Goal: Task Accomplishment & Management: Manage account settings

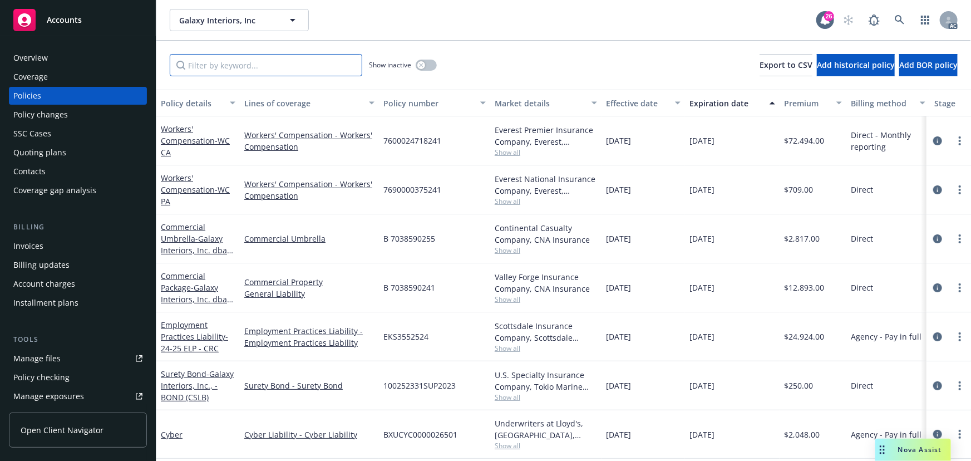
click at [201, 67] on input "Filter by keyword..." at bounding box center [266, 65] width 193 height 22
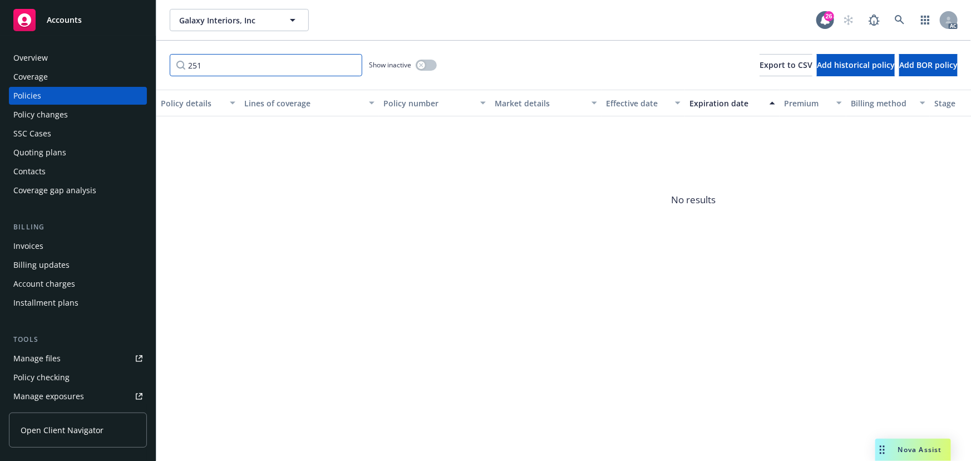
drag, startPoint x: 219, startPoint y: 68, endPoint x: 161, endPoint y: 65, distance: 58.0
click at [161, 65] on div "251 Show inactive Export to CSV Add historical policy Add BOR policy" at bounding box center [563, 65] width 815 height 49
paste input "7690000375"
type input "7690000375251"
click at [427, 63] on button "button" at bounding box center [426, 65] width 21 height 11
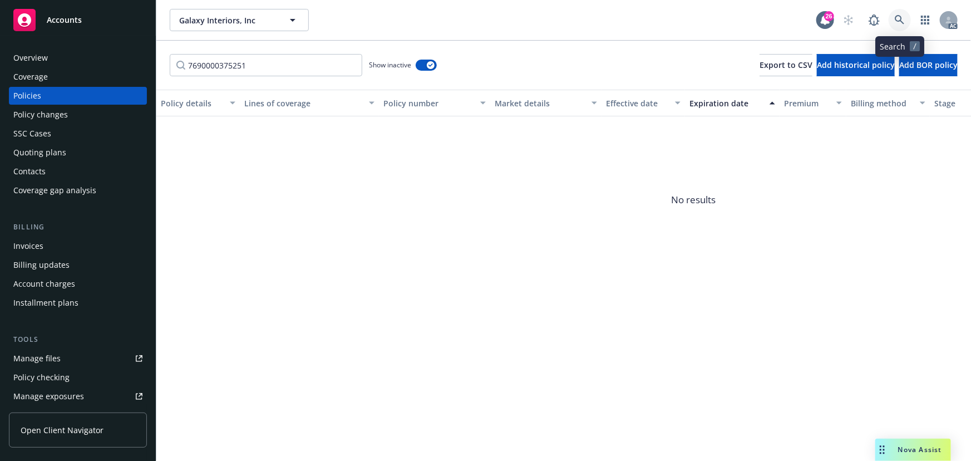
click at [898, 17] on icon at bounding box center [900, 20] width 10 height 10
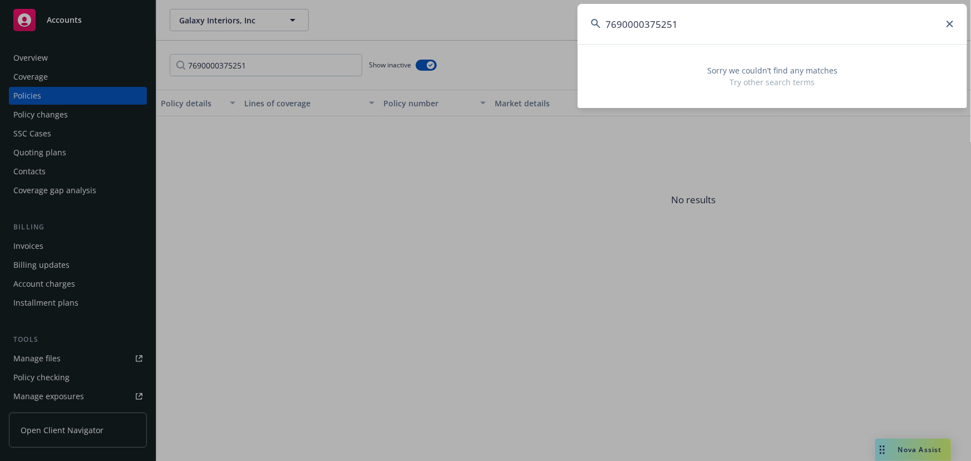
type input "7690000375251"
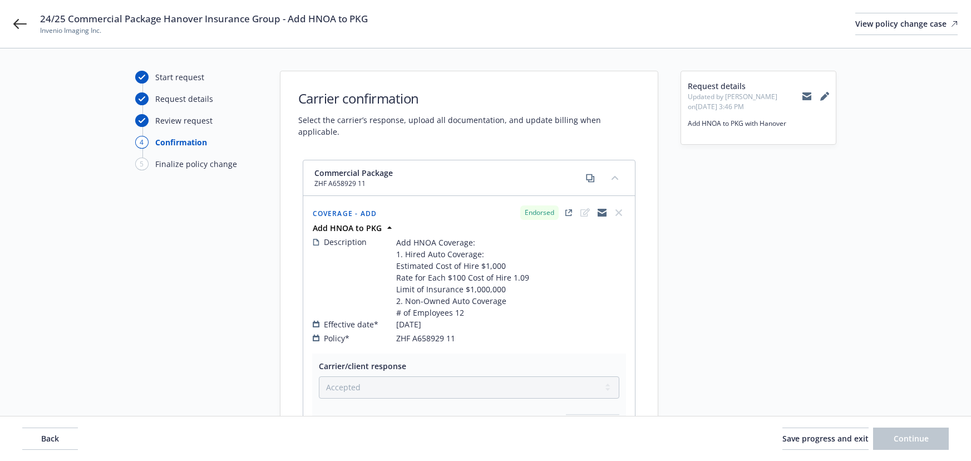
select select "ACCEPTED"
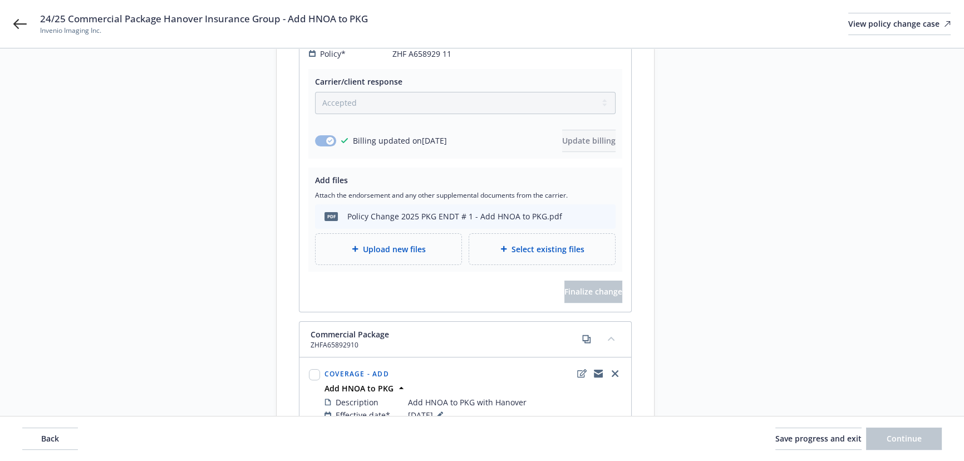
scroll to position [39, 0]
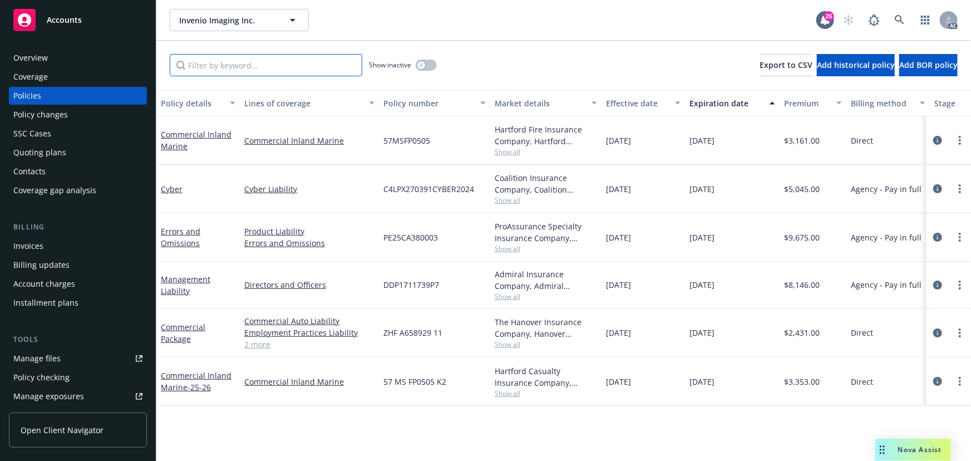
click at [235, 57] on input "Filter by keyword..." at bounding box center [266, 65] width 193 height 22
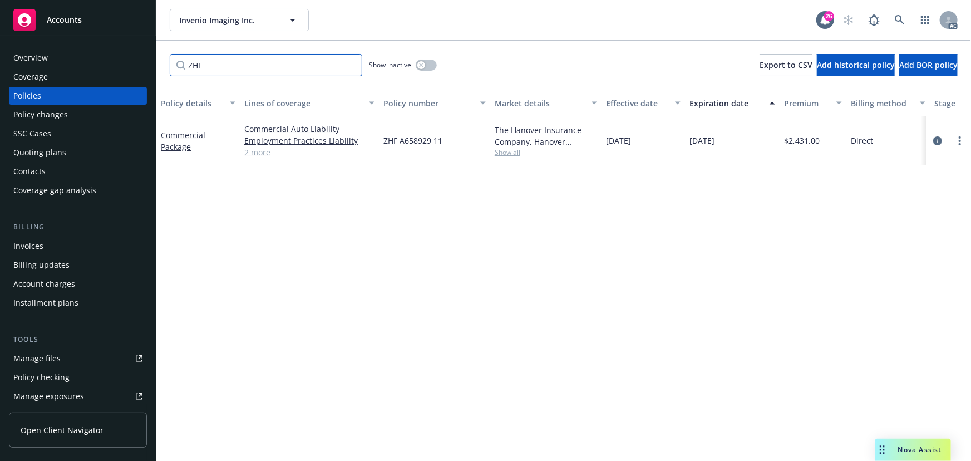
type input "ZHF"
click at [428, 70] on button "button" at bounding box center [426, 65] width 21 height 11
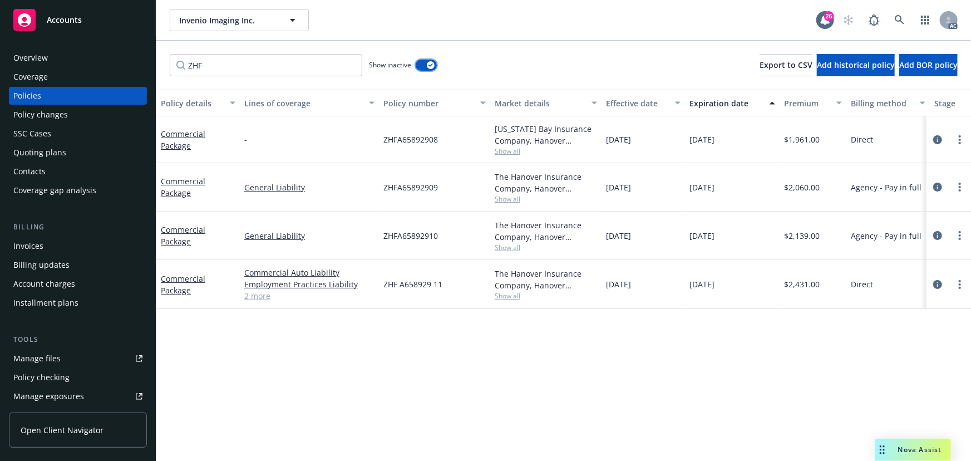
click at [434, 66] on button "button" at bounding box center [426, 65] width 21 height 11
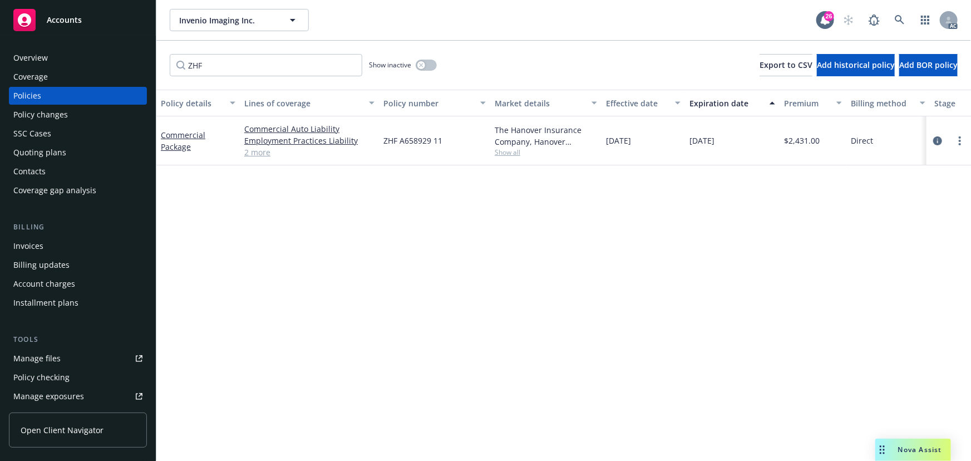
click at [516, 155] on span "Show all" at bounding box center [546, 151] width 102 height 9
click at [422, 65] on icon "button" at bounding box center [421, 65] width 4 height 4
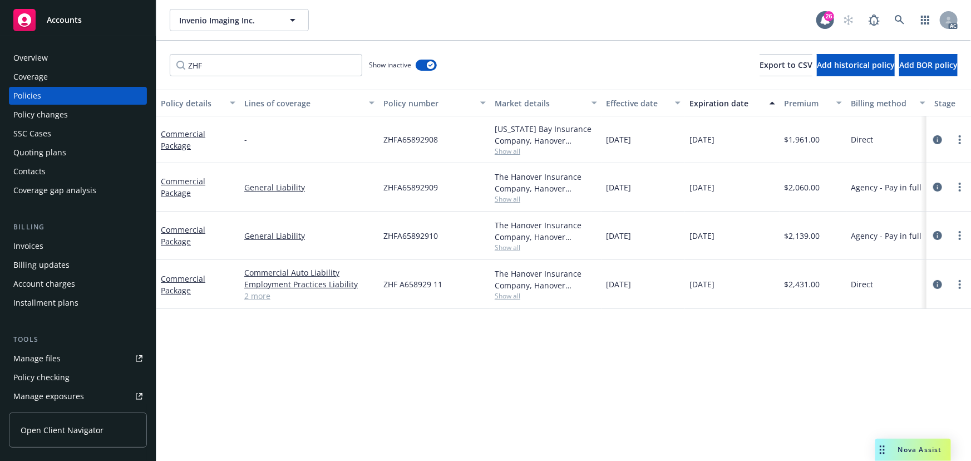
click at [513, 244] on span "Show all" at bounding box center [546, 247] width 102 height 9
click at [763, 380] on div "Policy details Lines of coverage Policy number Market details Effective date Ex…" at bounding box center [563, 275] width 815 height 371
drag, startPoint x: 376, startPoint y: 234, endPoint x: 384, endPoint y: 235, distance: 8.5
click at [378, 234] on div "General Liability" at bounding box center [309, 235] width 139 height 48
drag, startPoint x: 384, startPoint y: 235, endPoint x: 444, endPoint y: 238, distance: 59.6
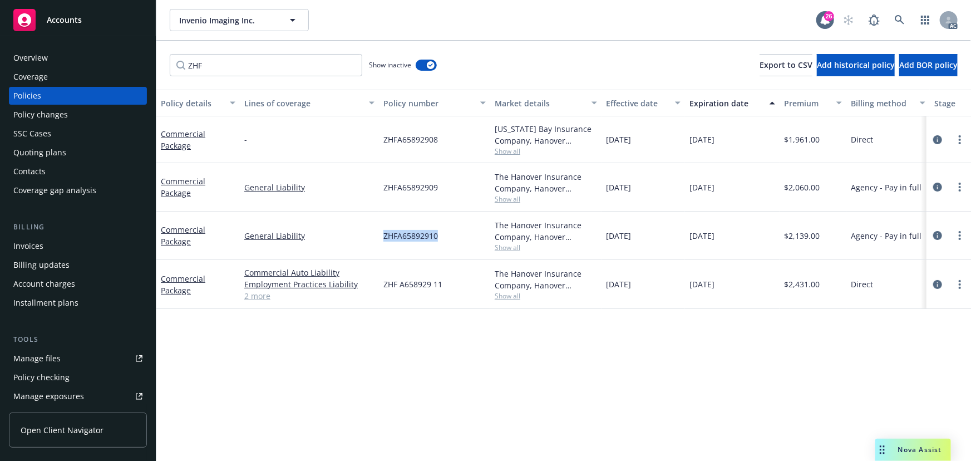
click at [444, 238] on div "ZHFA65892910" at bounding box center [434, 235] width 111 height 48
copy span "ZHFA65892910"
click at [937, 235] on icon "circleInformation" at bounding box center [937, 235] width 9 height 9
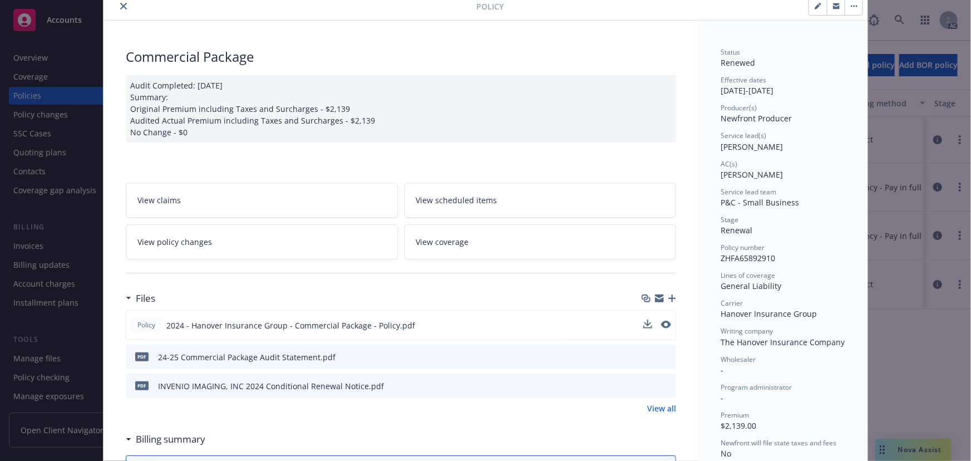
scroll to position [50, 0]
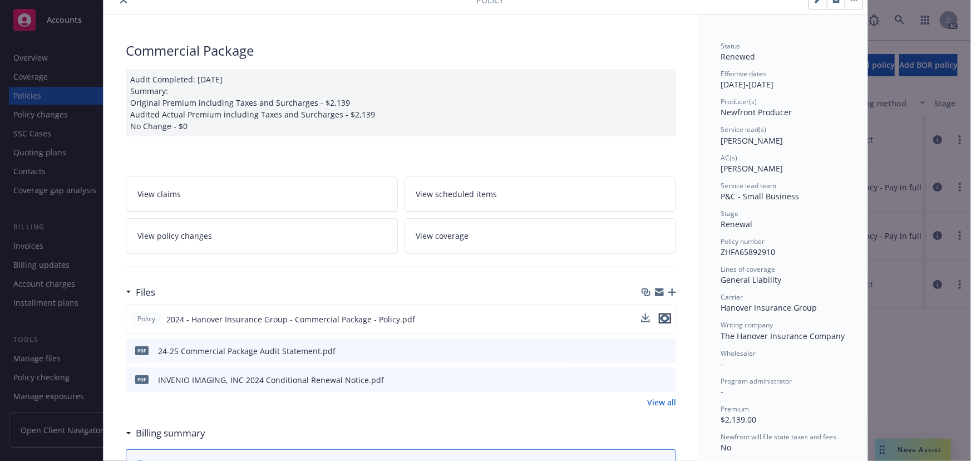
click at [661, 317] on icon "preview file" at bounding box center [665, 318] width 10 height 8
drag, startPoint x: 732, startPoint y: 251, endPoint x: 761, endPoint y: 249, distance: 28.4
click at [761, 249] on span "ZHFA65892910" at bounding box center [748, 252] width 55 height 11
copy span "A658929"
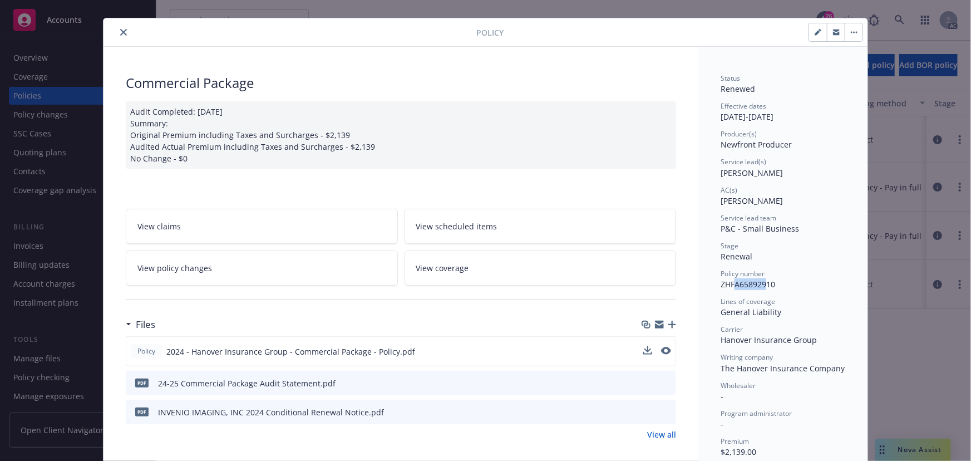
scroll to position [0, 0]
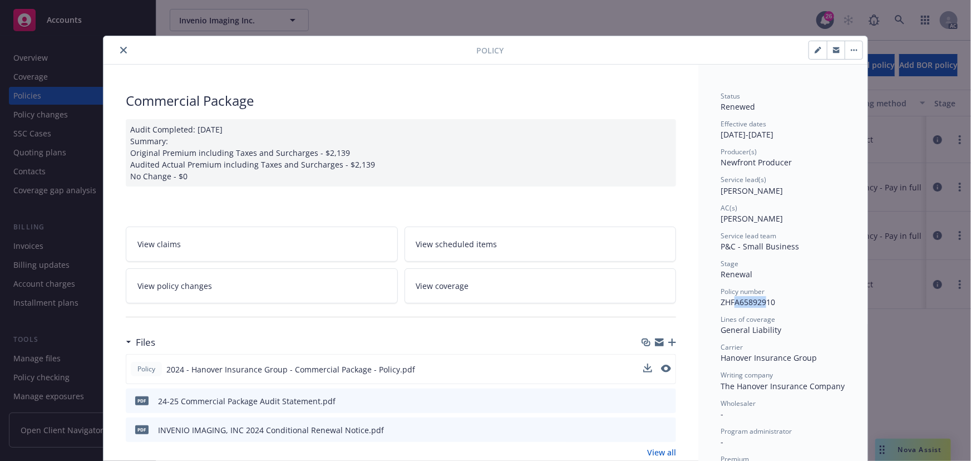
click at [120, 47] on icon "close" at bounding box center [123, 50] width 7 height 7
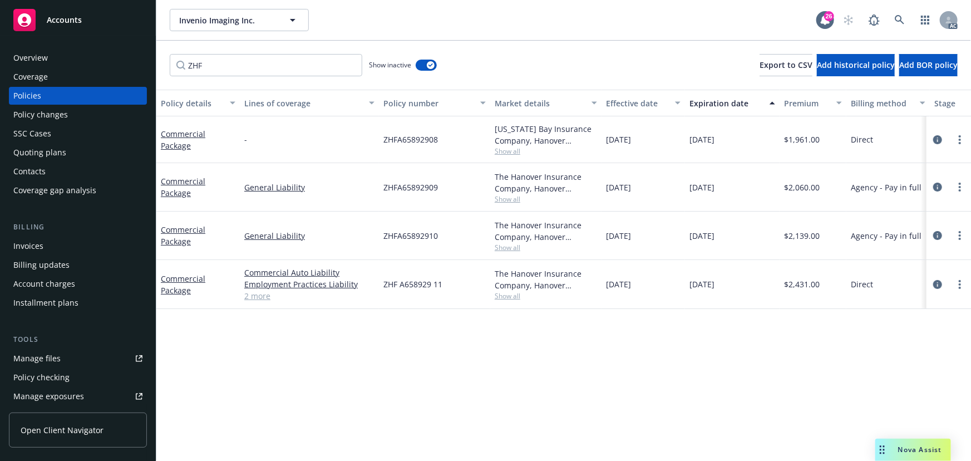
click at [47, 57] on div "Overview" at bounding box center [77, 58] width 129 height 18
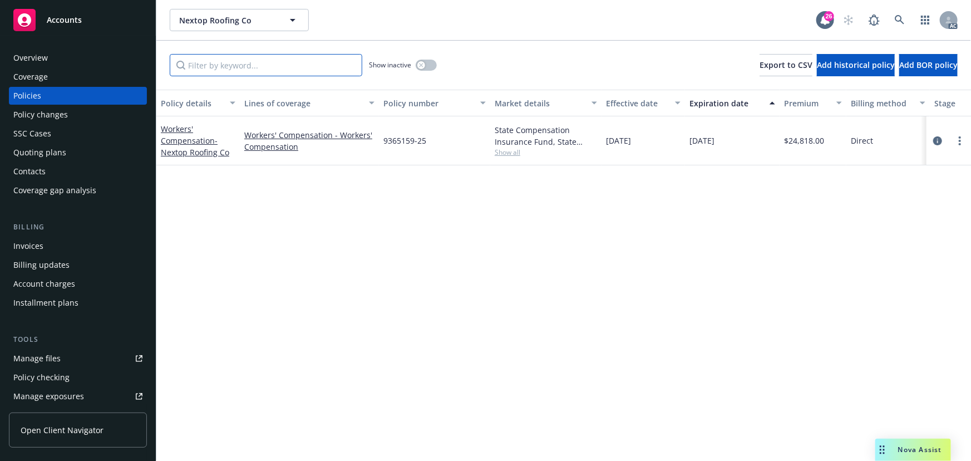
click at [302, 67] on input "Filter by keyword..." at bounding box center [266, 65] width 193 height 22
click at [939, 139] on icon "circleInformation" at bounding box center [937, 140] width 9 height 9
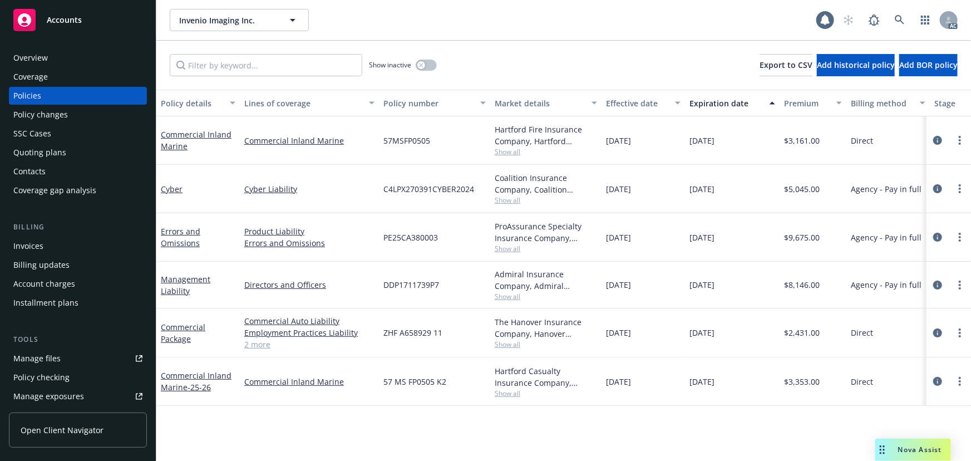
click at [39, 57] on div "Overview" at bounding box center [30, 58] width 35 height 18
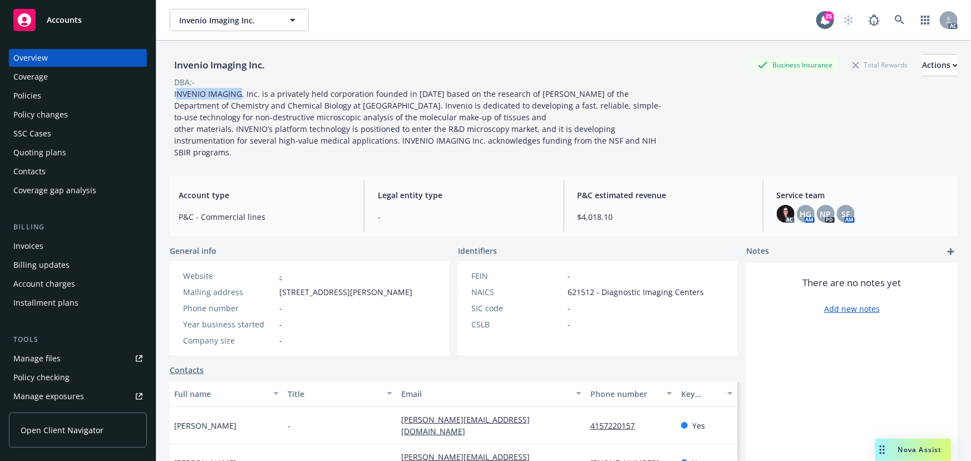
drag, startPoint x: 175, startPoint y: 92, endPoint x: 239, endPoint y: 98, distance: 63.7
click at [239, 98] on span "INVENIO IMAGING, Inc. is a privately held corporation founded in [DATE] based o…" at bounding box center [417, 122] width 487 height 69
copy span "NVENIO IMAGING"
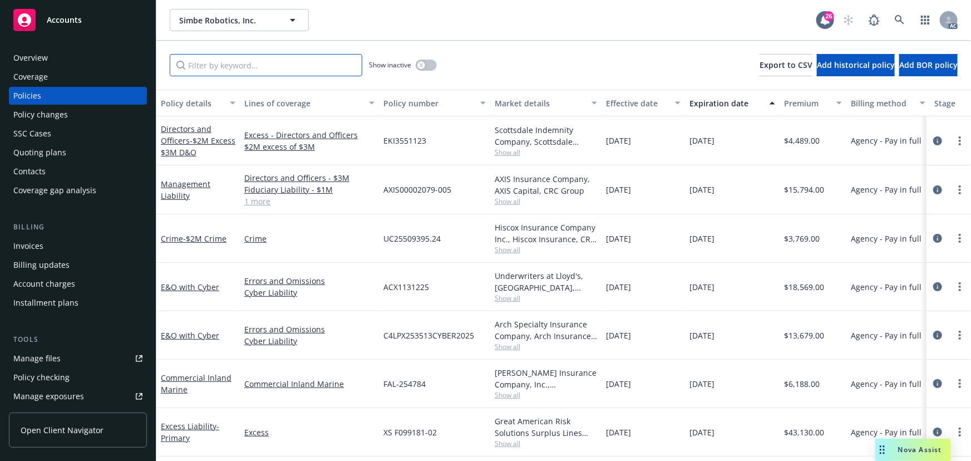
click at [213, 67] on input "Filter by keyword..." at bounding box center [266, 65] width 193 height 22
drag, startPoint x: 275, startPoint y: 63, endPoint x: 263, endPoint y: 63, distance: 12.8
click at [275, 63] on input "Filter by keyword..." at bounding box center [266, 65] width 193 height 22
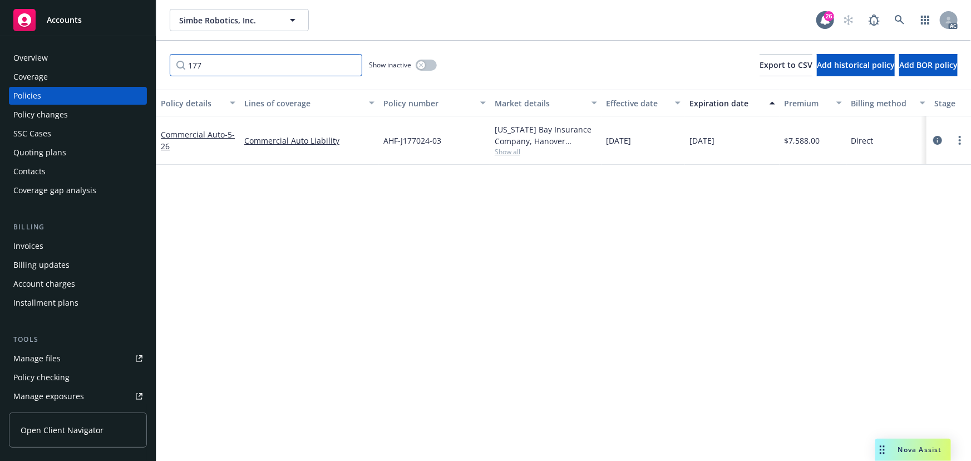
type input "177"
click at [520, 155] on span "Show all" at bounding box center [546, 151] width 102 height 9
click at [226, 73] on input "177" at bounding box center [266, 65] width 193 height 22
drag, startPoint x: 212, startPoint y: 66, endPoint x: 176, endPoint y: 65, distance: 36.2
click at [176, 65] on input "177" at bounding box center [266, 65] width 193 height 22
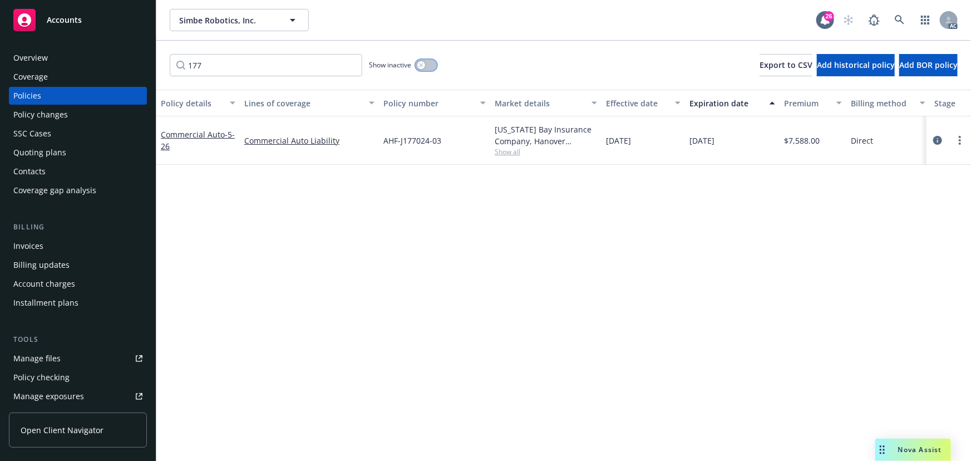
click at [425, 64] on button "button" at bounding box center [426, 65] width 21 height 11
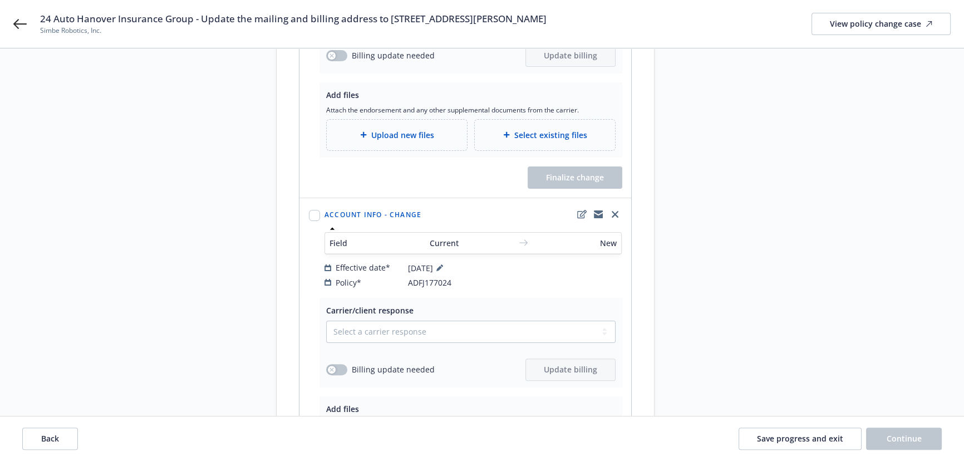
scroll to position [445, 0]
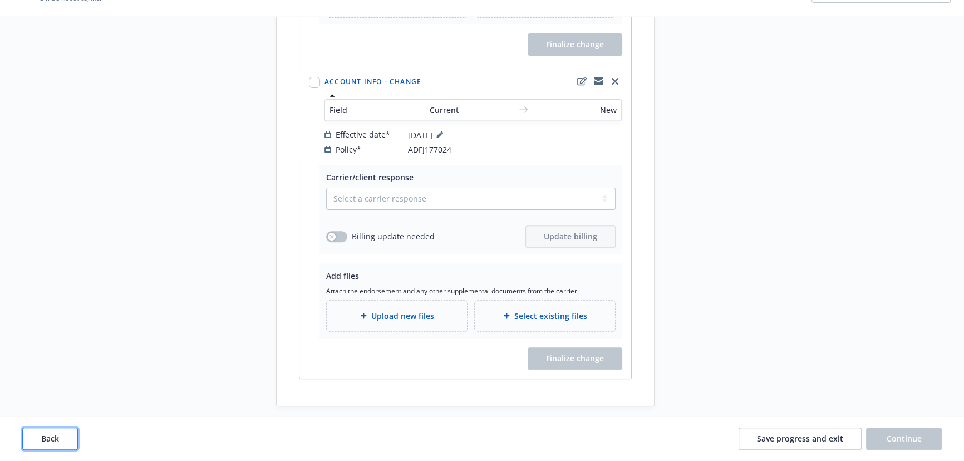
click at [40, 427] on button "Back" at bounding box center [50, 438] width 56 height 22
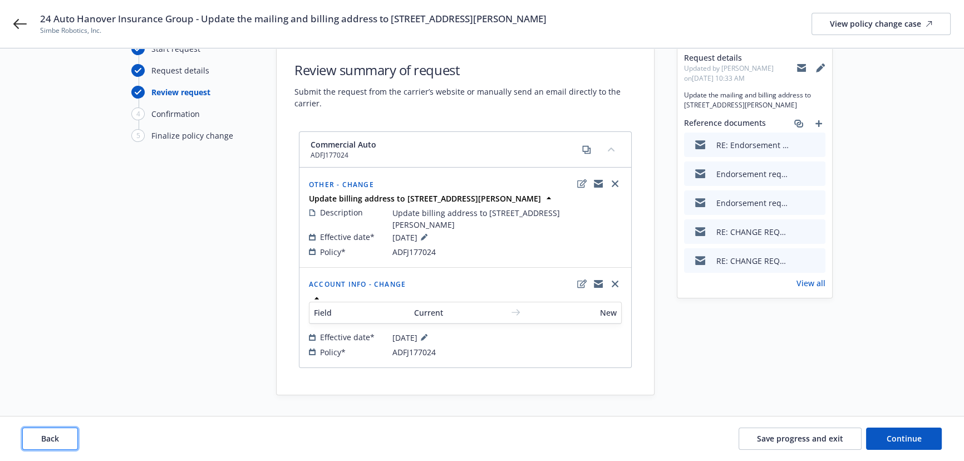
click at [46, 430] on button "Back" at bounding box center [50, 438] width 56 height 22
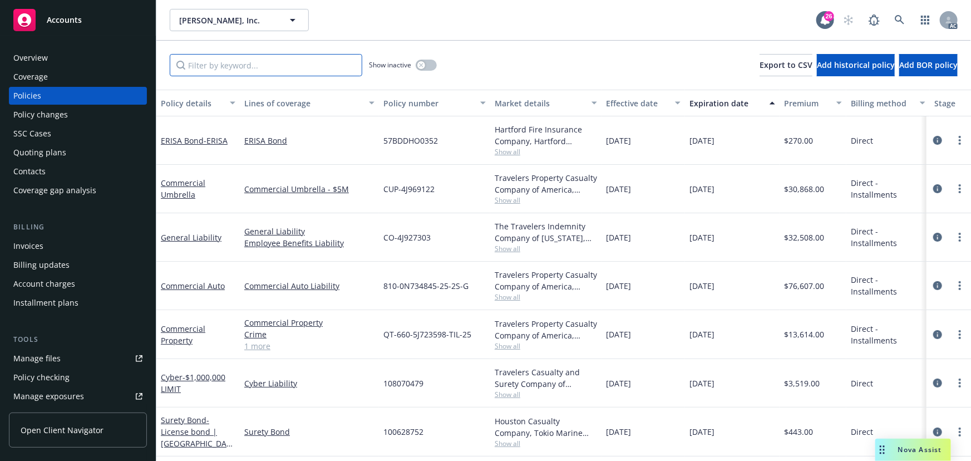
click at [273, 62] on input "Filter by keyword..." at bounding box center [266, 65] width 193 height 22
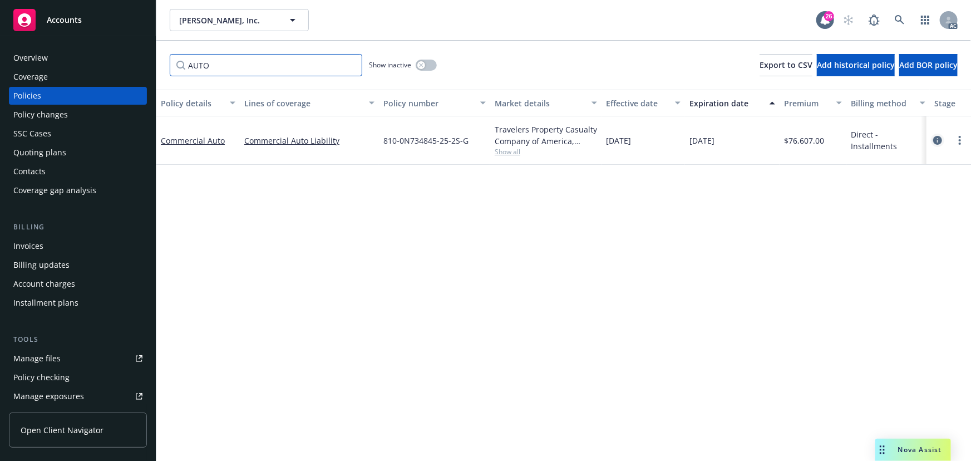
type input "AUTO"
click at [937, 140] on icon "circleInformation" at bounding box center [937, 140] width 9 height 9
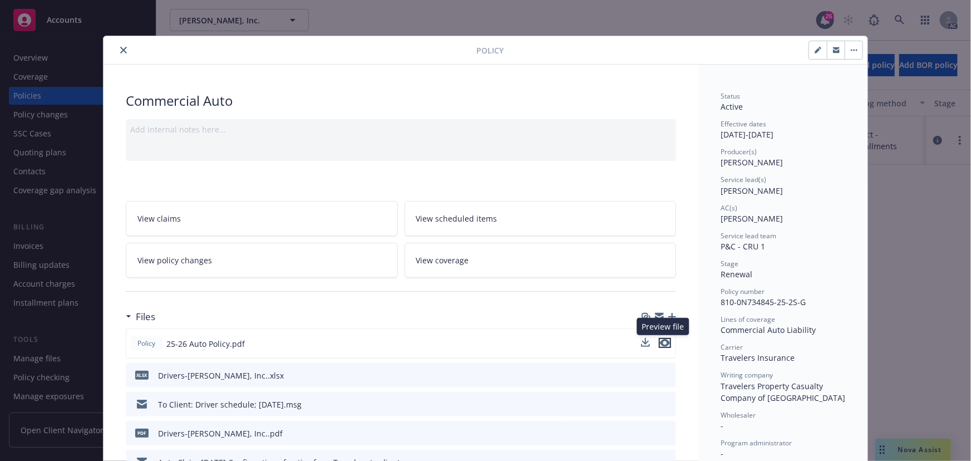
click at [664, 343] on icon "preview file" at bounding box center [665, 343] width 10 height 8
click at [228, 254] on link "View policy changes" at bounding box center [262, 260] width 272 height 35
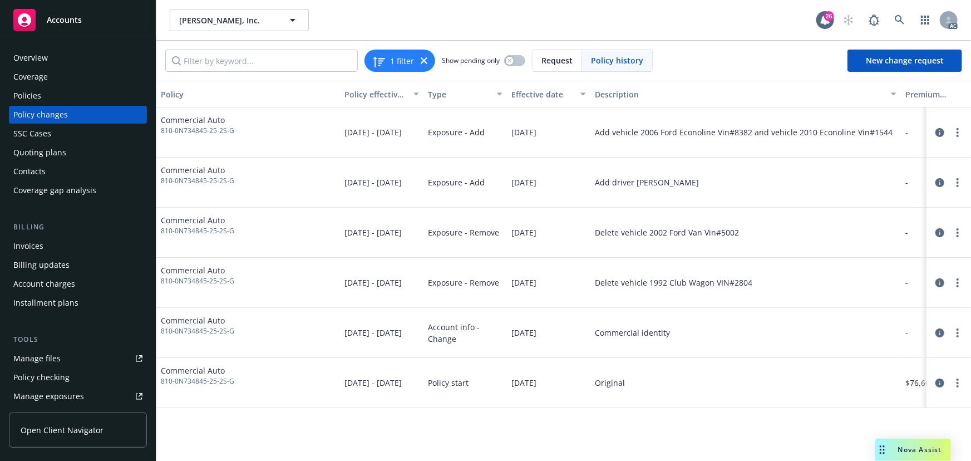
click at [33, 96] on div "Policies" at bounding box center [27, 96] width 28 height 18
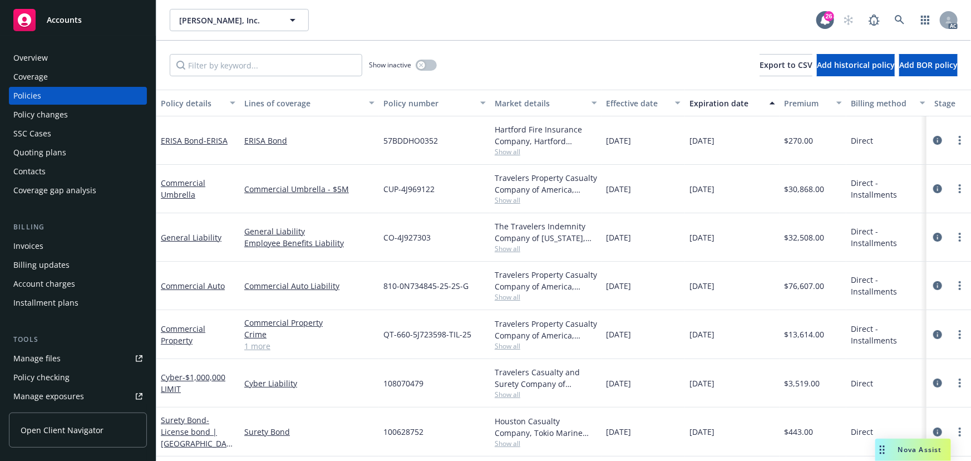
click at [32, 118] on div "Policy changes" at bounding box center [40, 115] width 55 height 18
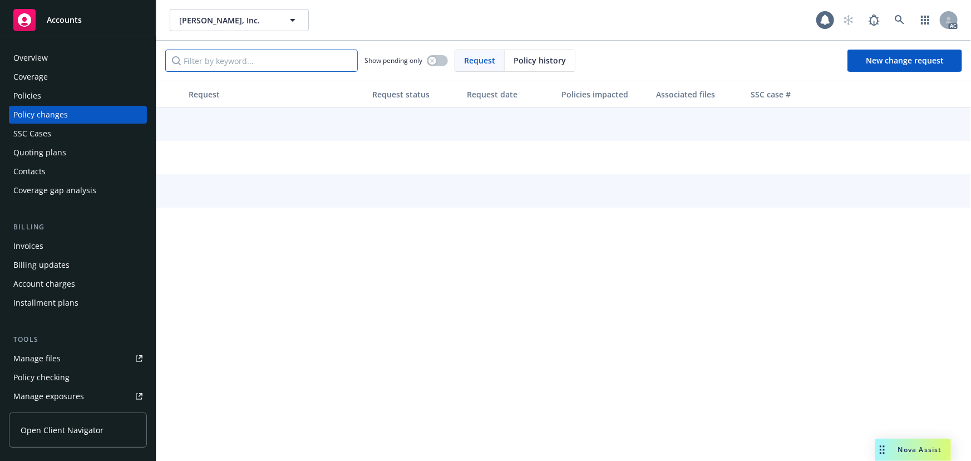
click at [232, 58] on input "Filter by keyword..." at bounding box center [261, 61] width 193 height 22
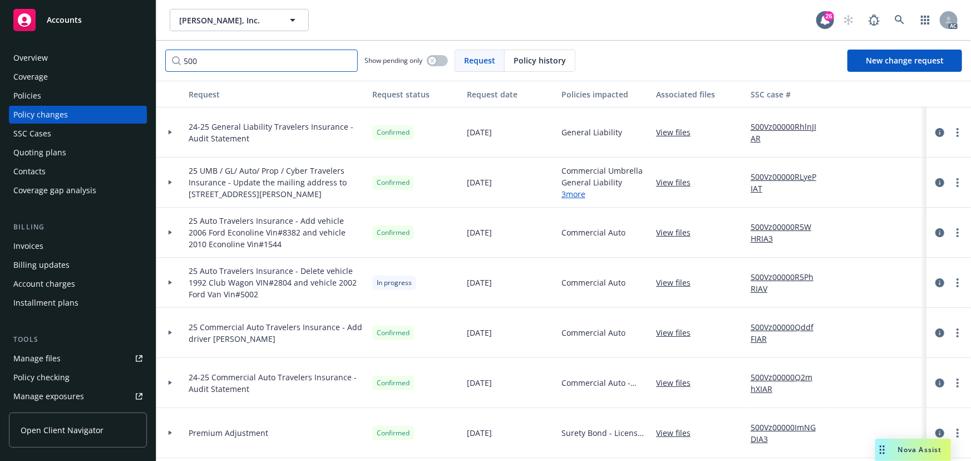
type input "5002"
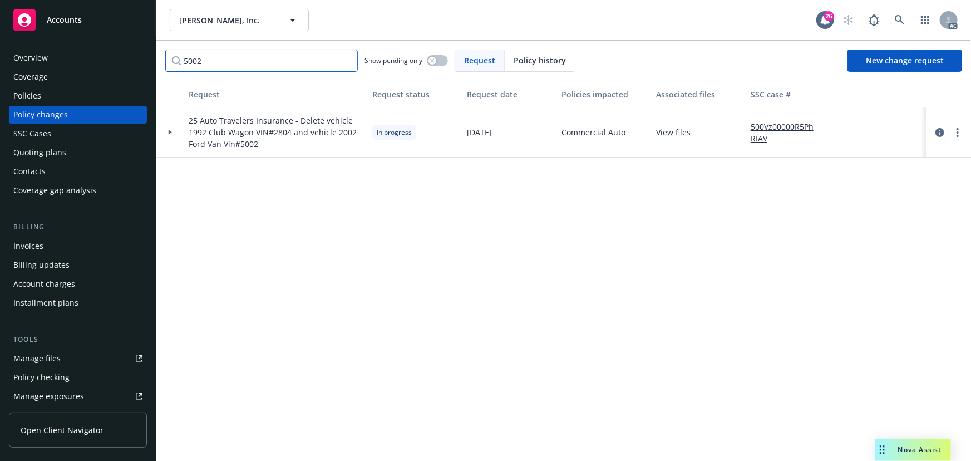
drag, startPoint x: 231, startPoint y: 62, endPoint x: 162, endPoint y: 62, distance: 69.0
click at [162, 62] on div "5002 Show pending only Request Policy history New change request" at bounding box center [563, 61] width 815 height 40
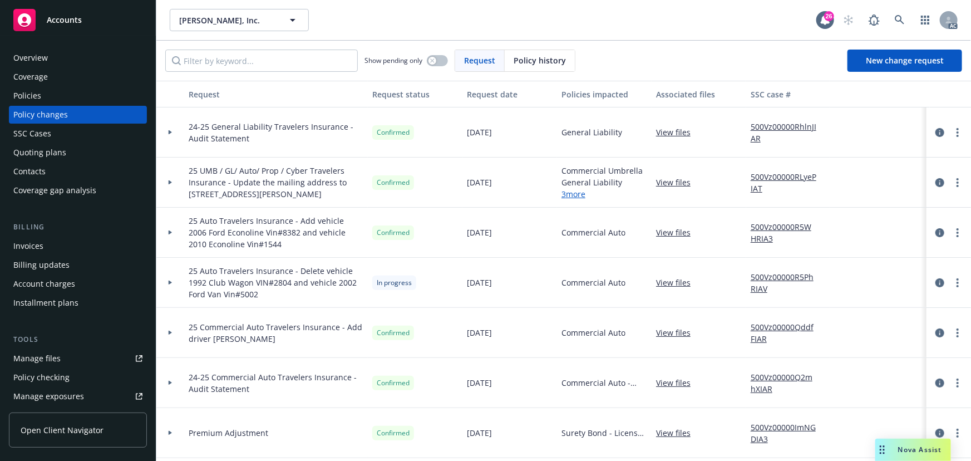
click at [71, 90] on div "Policies" at bounding box center [77, 96] width 129 height 18
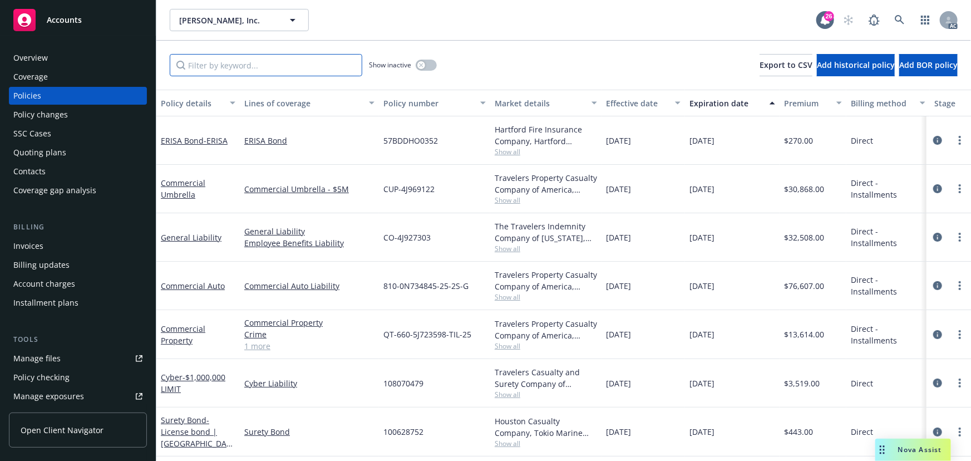
click at [191, 62] on input "Filter by keyword..." at bounding box center [266, 65] width 193 height 22
type input "U"
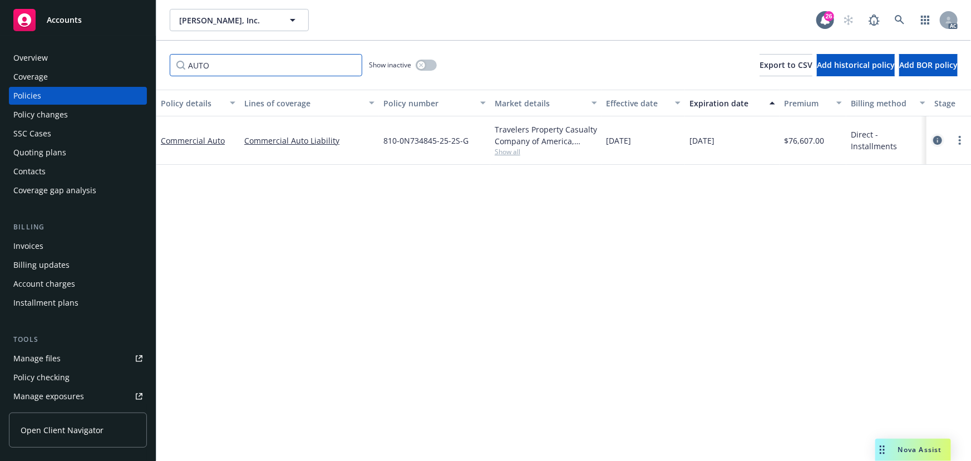
type input "AUTO"
click at [937, 139] on icon "circleInformation" at bounding box center [937, 140] width 9 height 9
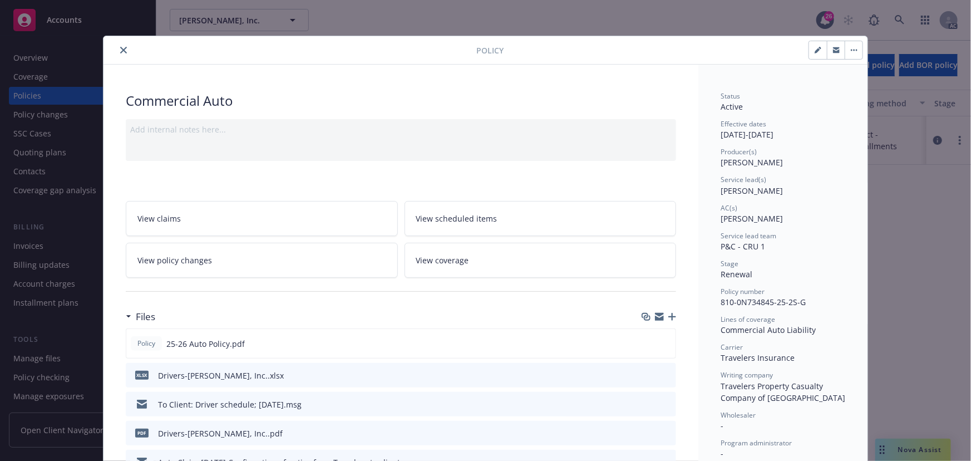
click at [119, 46] on button "close" at bounding box center [123, 49] width 13 height 13
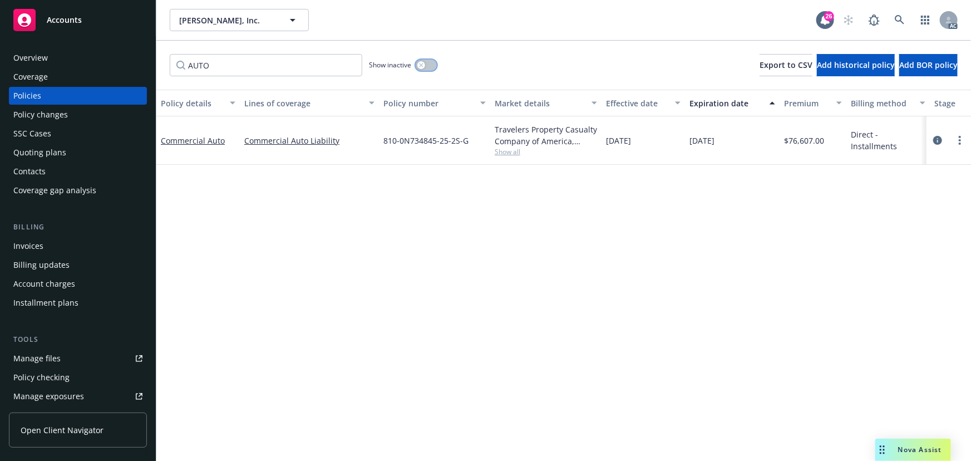
click at [420, 66] on icon "button" at bounding box center [421, 65] width 4 height 4
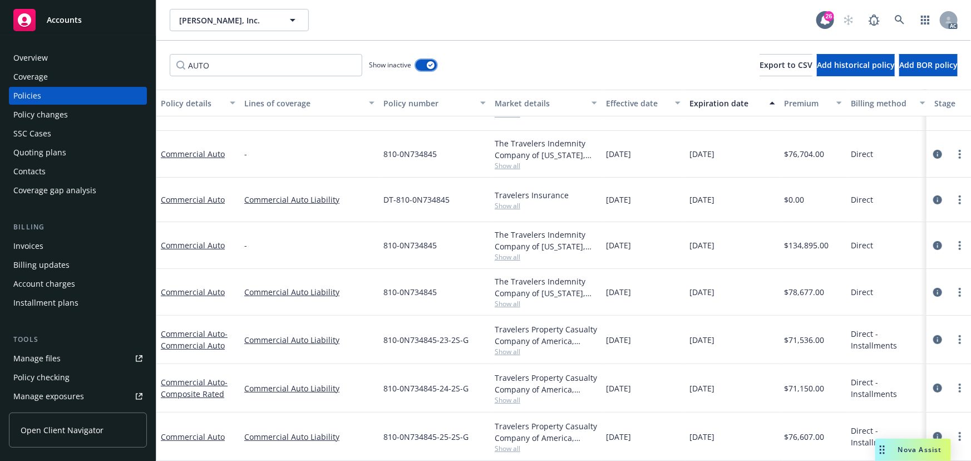
scroll to position [82, 0]
click at [933, 335] on icon "circleInformation" at bounding box center [937, 339] width 9 height 9
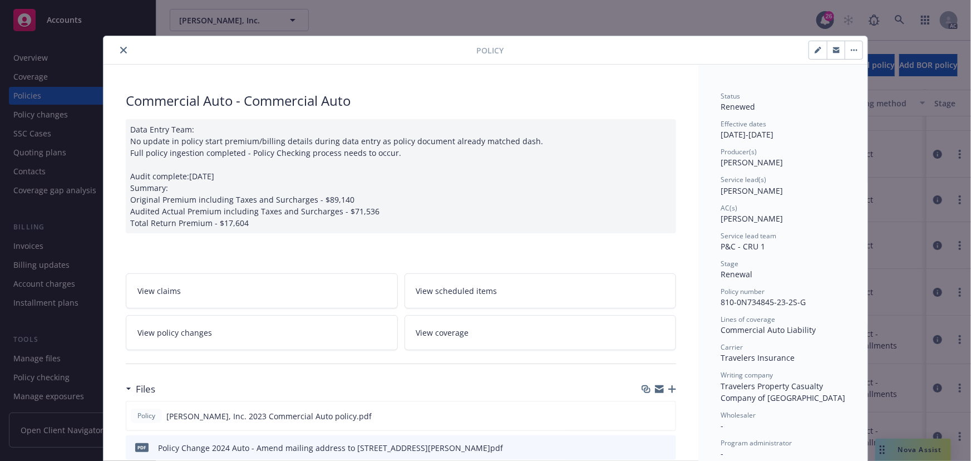
click at [255, 324] on link "View policy changes" at bounding box center [262, 332] width 272 height 35
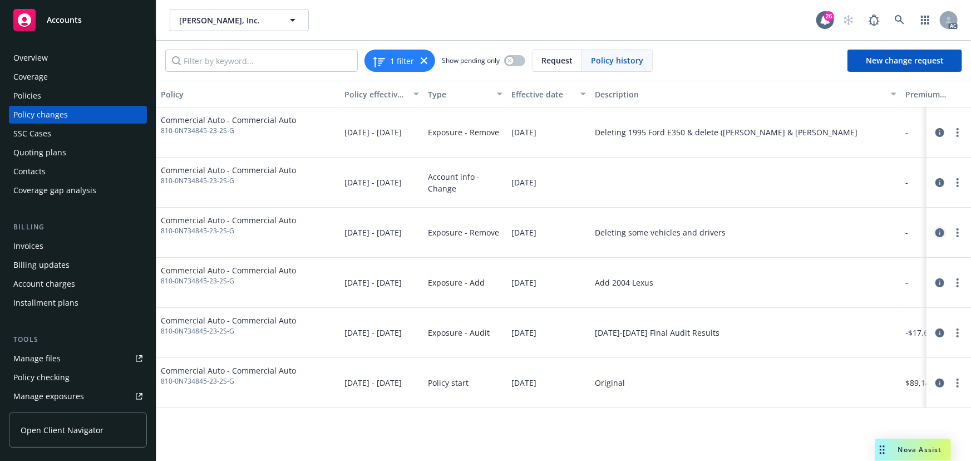
click at [938, 233] on icon "circleInformation" at bounding box center [939, 232] width 9 height 9
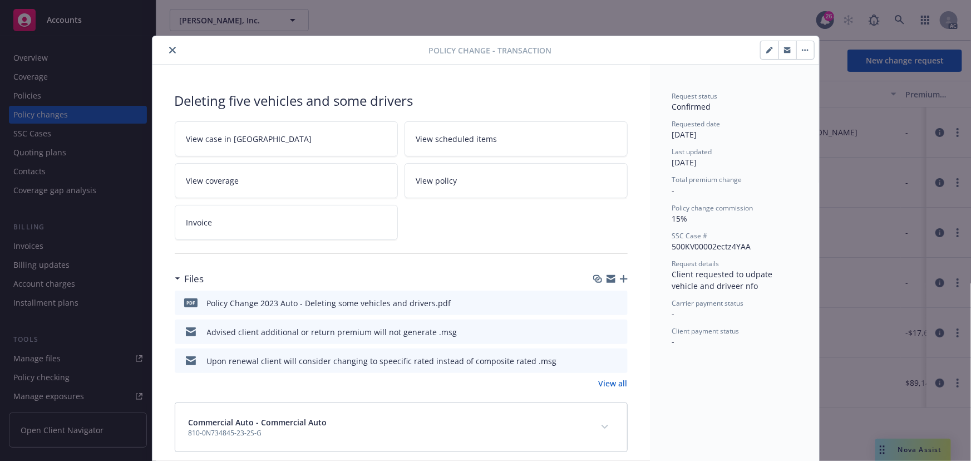
scroll to position [14, 0]
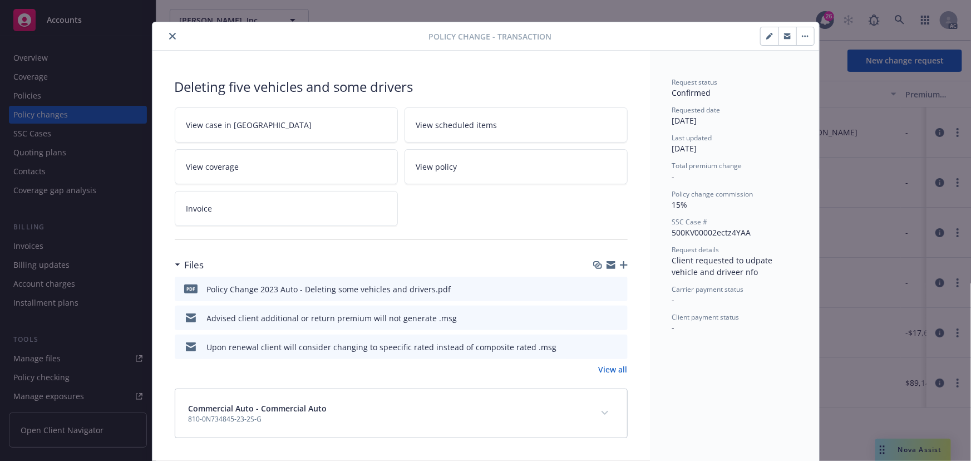
click at [614, 288] on icon "preview file" at bounding box center [617, 288] width 10 height 8
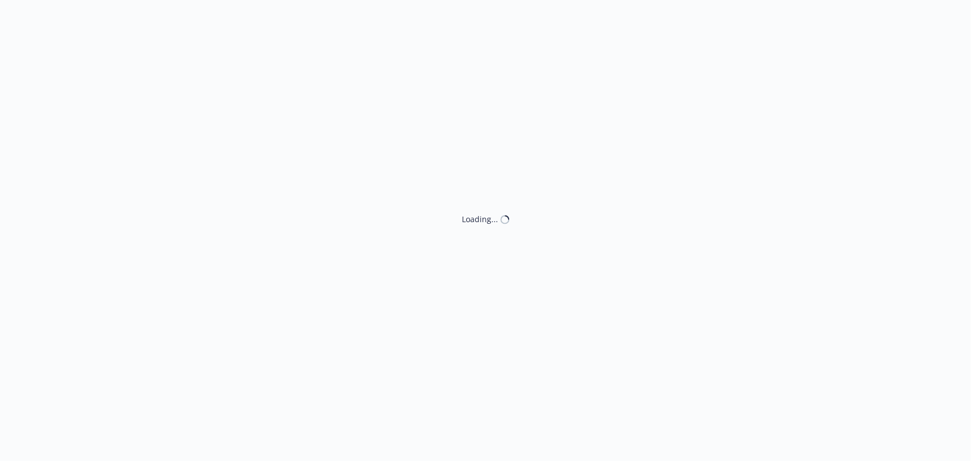
select select "ACCEPTED"
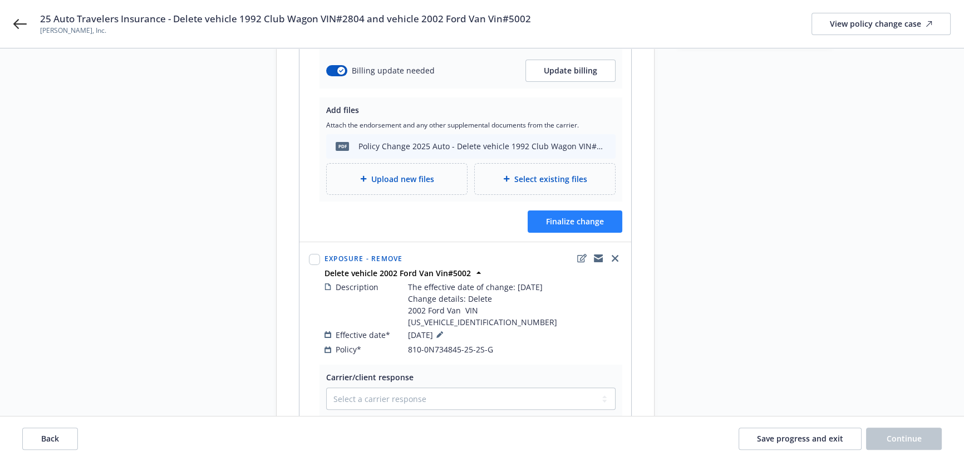
scroll to position [455, 0]
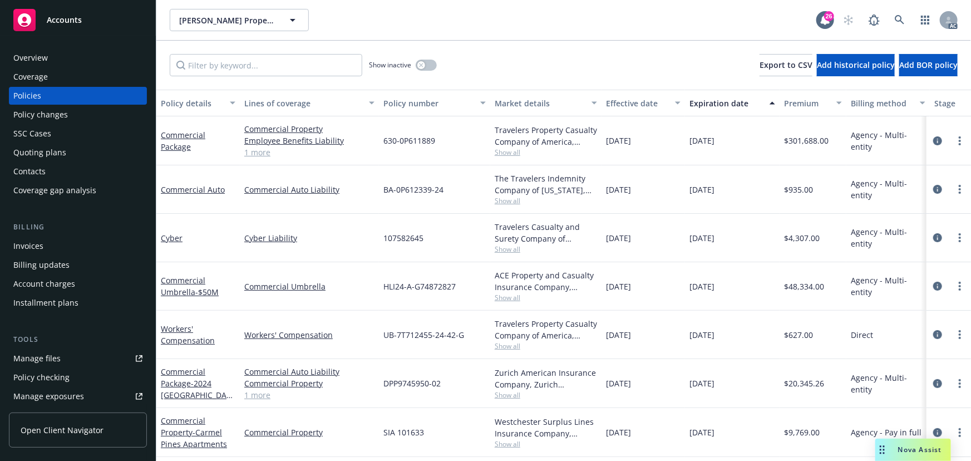
click at [38, 110] on div "Policy changes" at bounding box center [40, 115] width 55 height 18
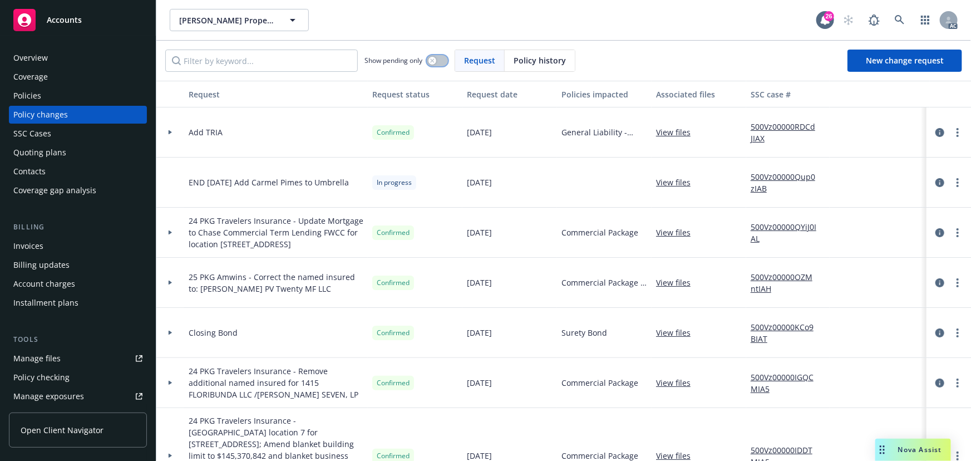
click at [440, 63] on button "button" at bounding box center [437, 60] width 21 height 11
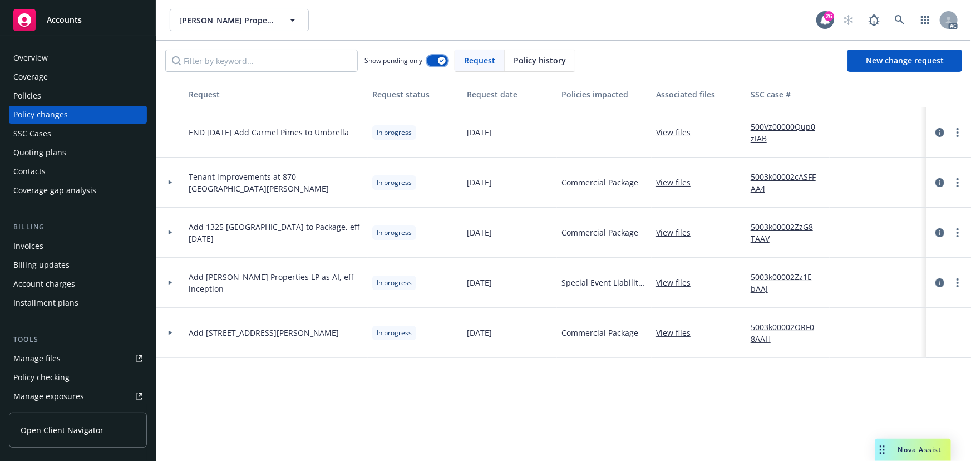
click at [440, 63] on div "button" at bounding box center [442, 61] width 8 height 8
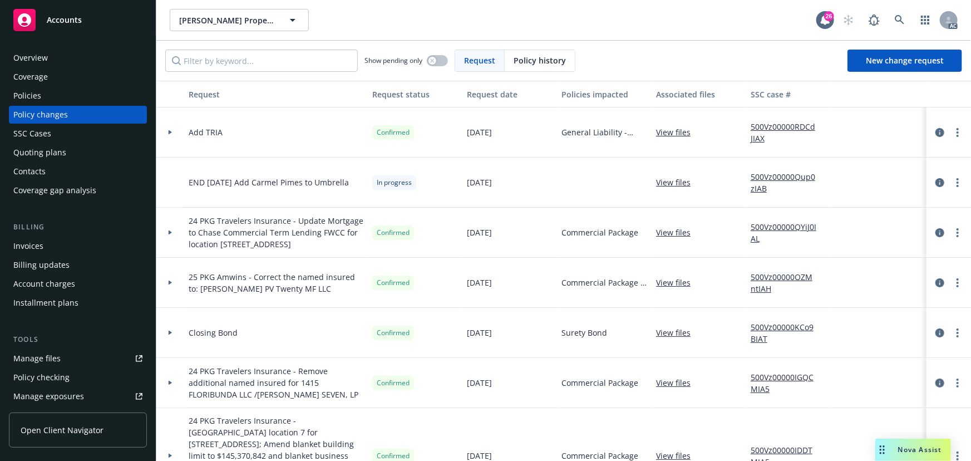
click at [174, 129] on div at bounding box center [170, 132] width 28 height 50
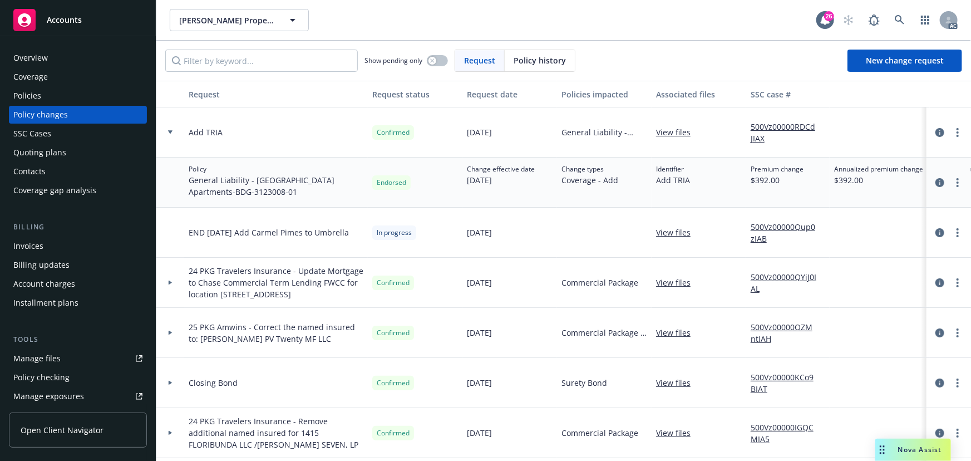
click at [71, 86] on div "Overview Coverage Policies Policy changes SSC Cases Quoting plans Contacts Cove…" at bounding box center [78, 124] width 138 height 150
click at [68, 93] on div "Policies" at bounding box center [77, 96] width 129 height 18
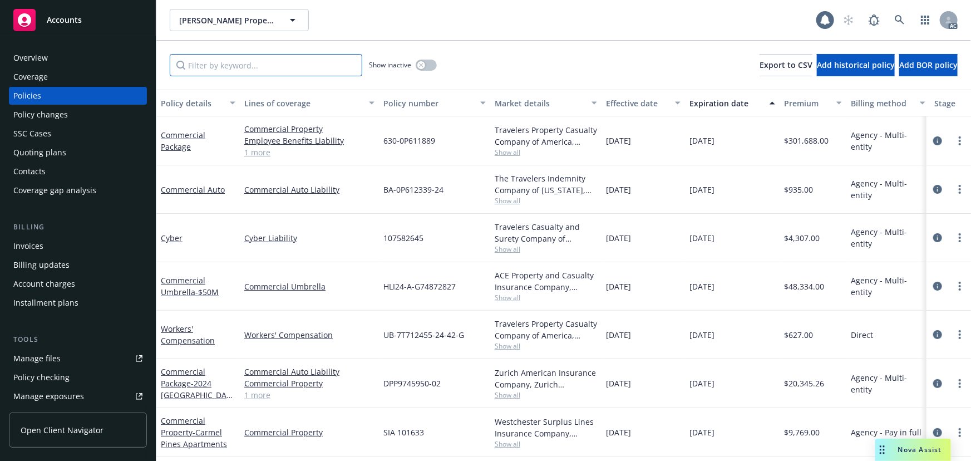
click at [184, 62] on input "Filter by keyword..." at bounding box center [266, 65] width 193 height 22
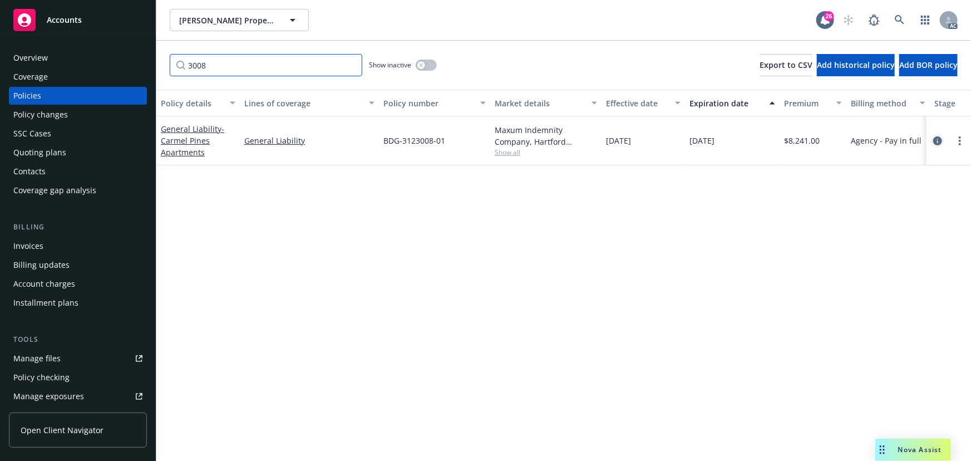
type input "3008"
click at [940, 140] on icon "circleInformation" at bounding box center [937, 140] width 9 height 9
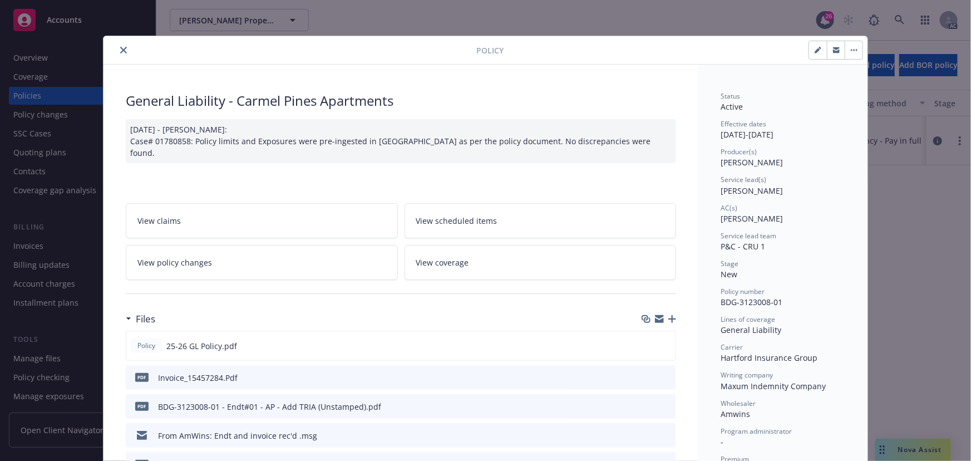
click at [120, 48] on icon "close" at bounding box center [123, 50] width 7 height 7
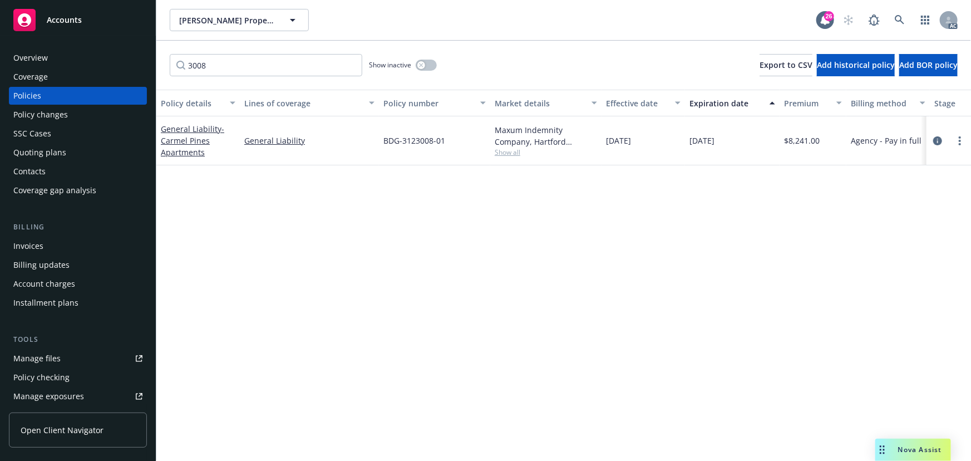
click at [56, 111] on div "Policy changes" at bounding box center [40, 115] width 55 height 18
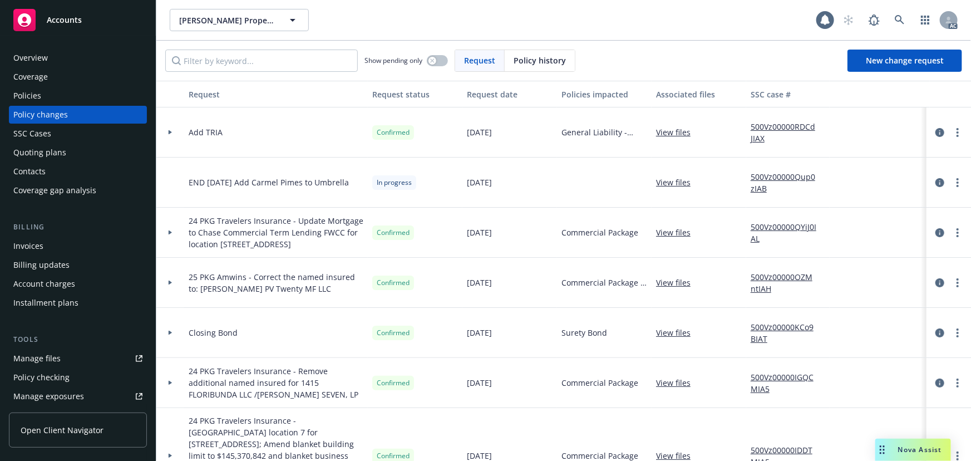
click at [167, 127] on div at bounding box center [170, 132] width 28 height 50
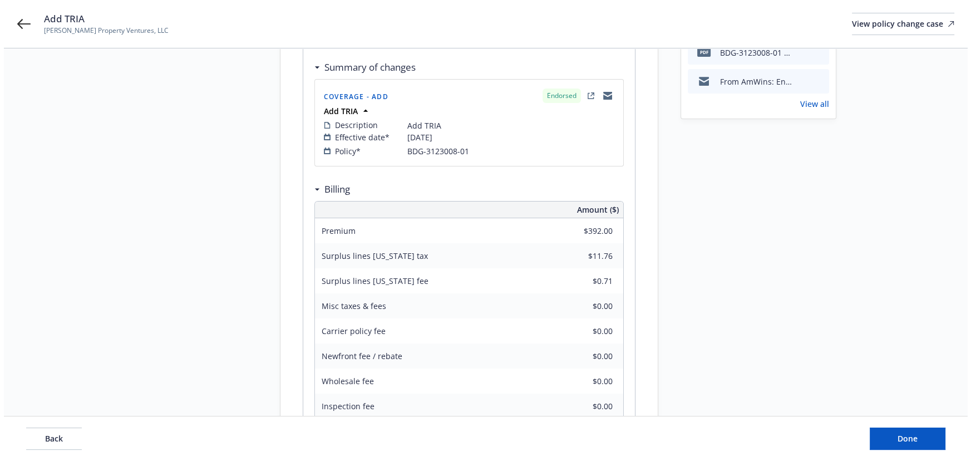
scroll to position [50, 0]
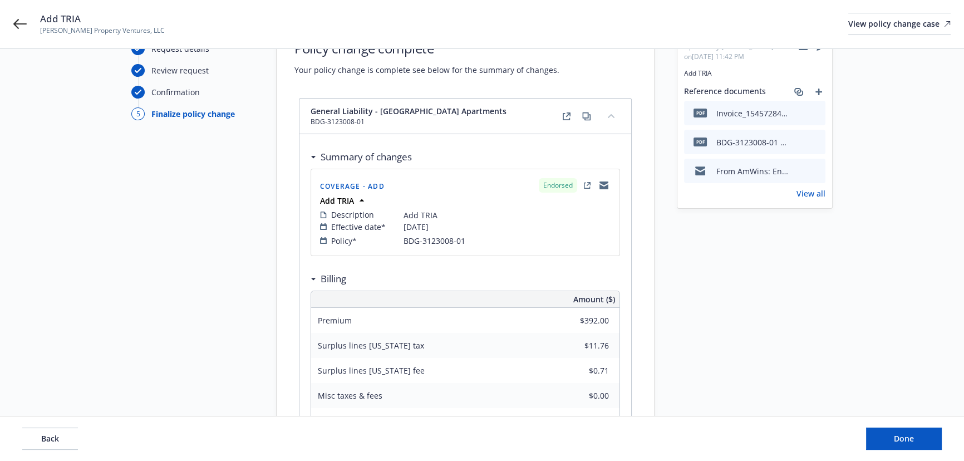
click at [810, 188] on link "View all" at bounding box center [810, 194] width 29 height 12
click at [812, 110] on icon "preview file" at bounding box center [815, 113] width 10 height 8
click at [815, 170] on icon "preview file" at bounding box center [815, 170] width 10 height 8
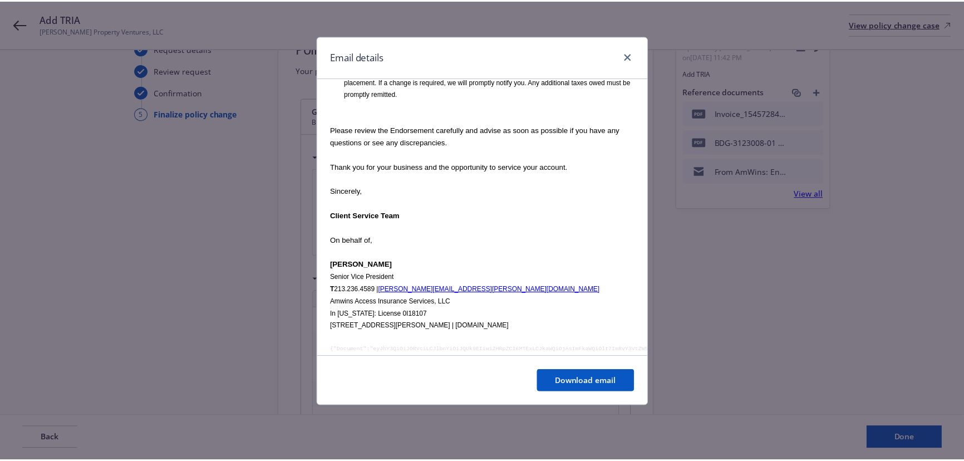
scroll to position [638, 0]
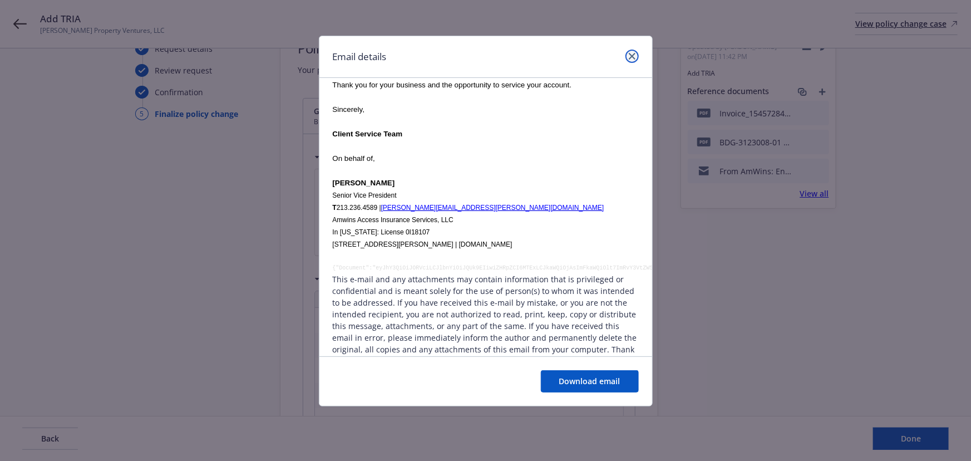
click at [629, 51] on link "close" at bounding box center [631, 56] width 13 height 13
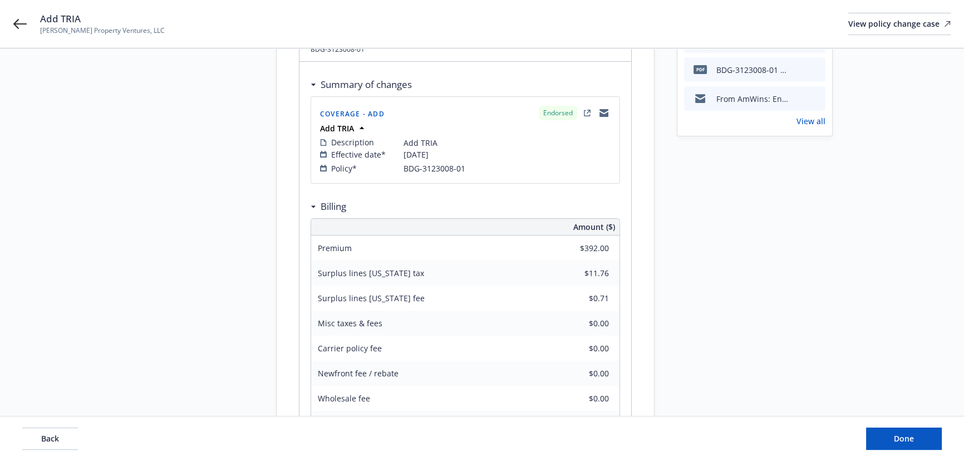
scroll to position [151, 0]
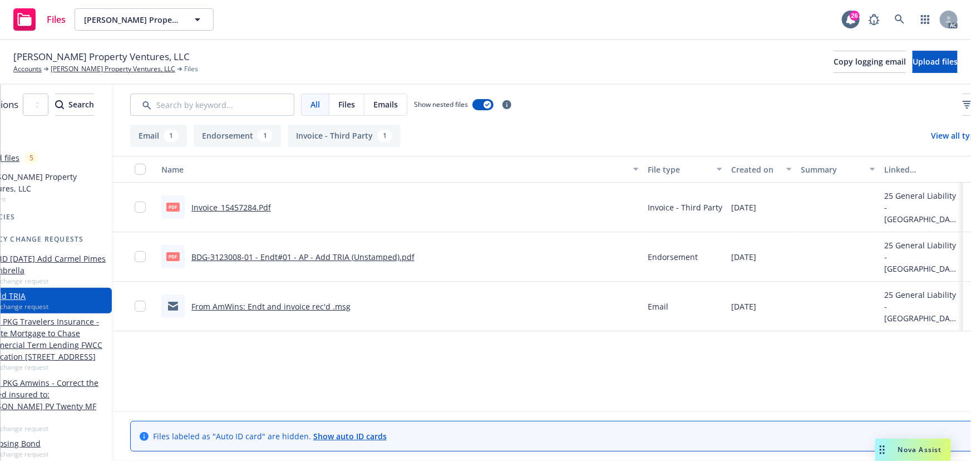
scroll to position [0, 146]
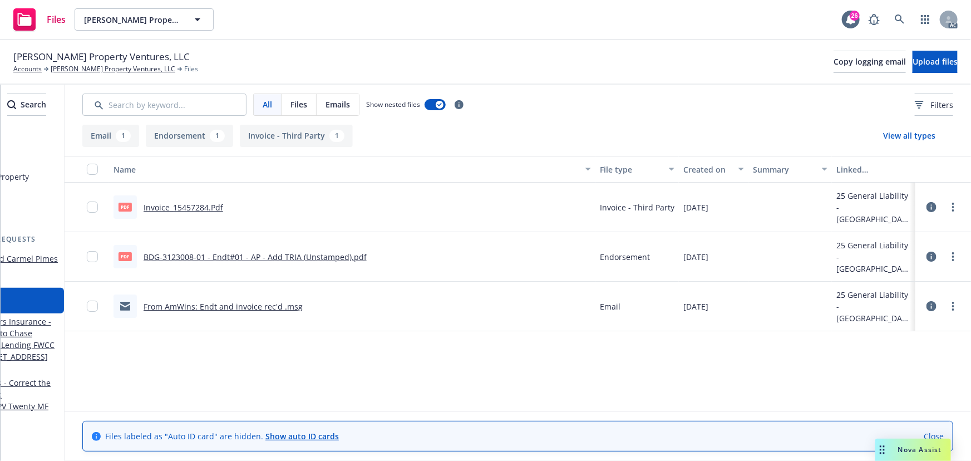
click at [268, 255] on link "BDG-3123008-01 - Endt#01 - AP - Add TRIA (Unstamped).pdf" at bounding box center [255, 257] width 223 height 11
click at [78, 67] on link "[PERSON_NAME] Property Ventures, LLC" at bounding box center [113, 69] width 125 height 10
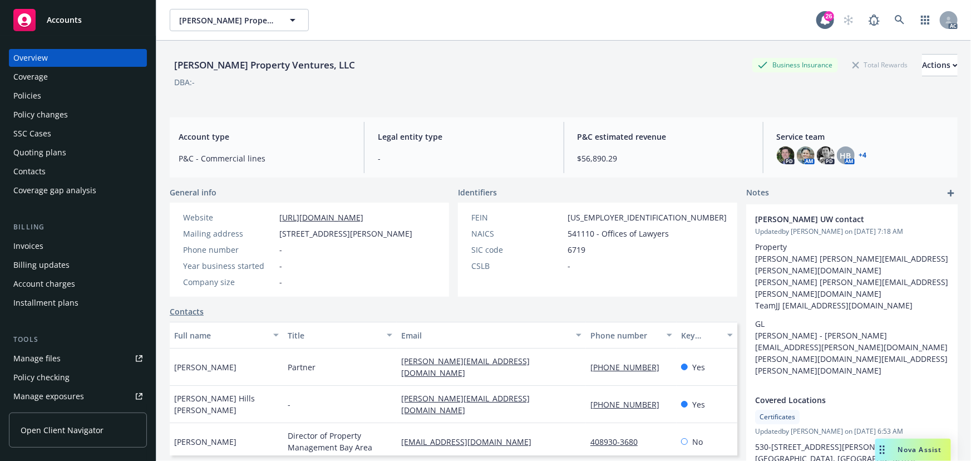
click at [77, 96] on div "Policies" at bounding box center [77, 96] width 129 height 18
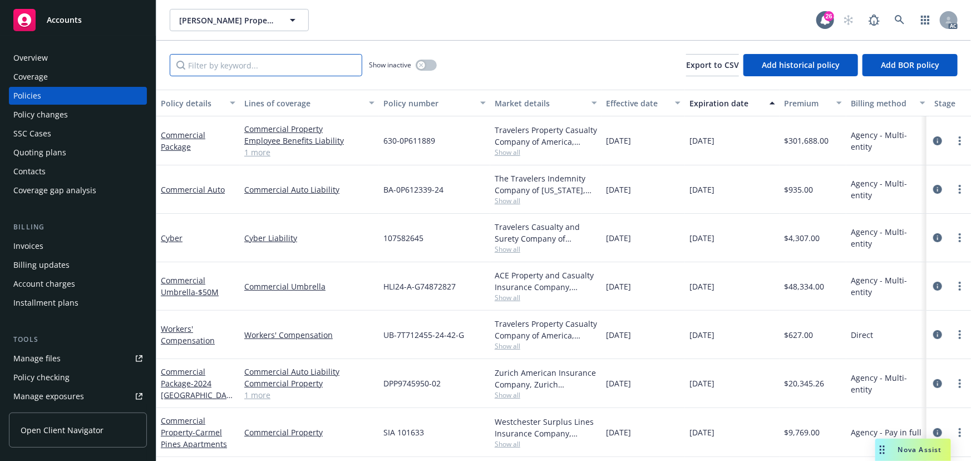
click at [232, 74] on input "Filter by keyword..." at bounding box center [266, 65] width 193 height 22
click at [234, 66] on input "Filter by keyword..." at bounding box center [266, 65] width 193 height 22
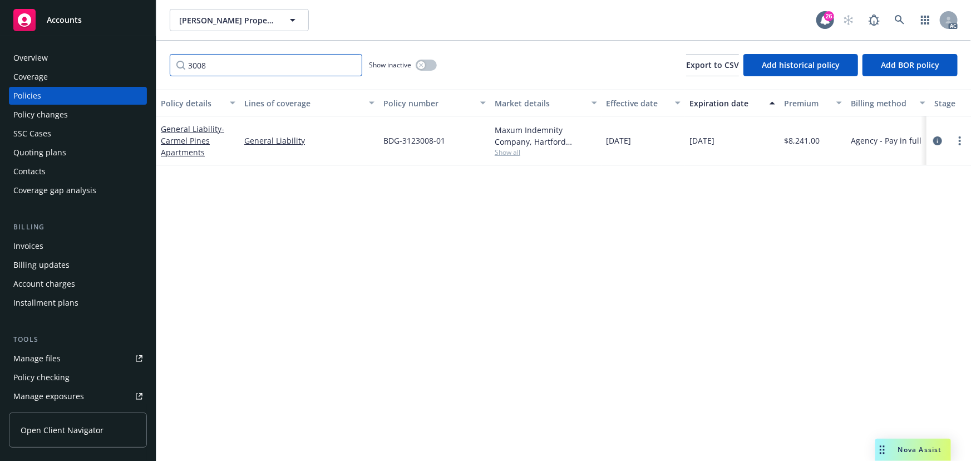
type input "3008"
click at [31, 240] on div "Invoices" at bounding box center [28, 246] width 30 height 18
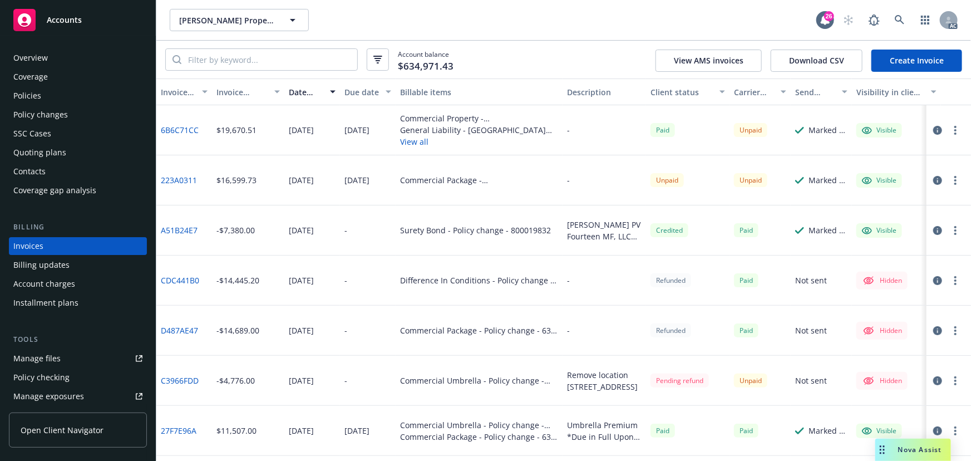
click at [907, 61] on link "Create Invoice" at bounding box center [916, 61] width 91 height 22
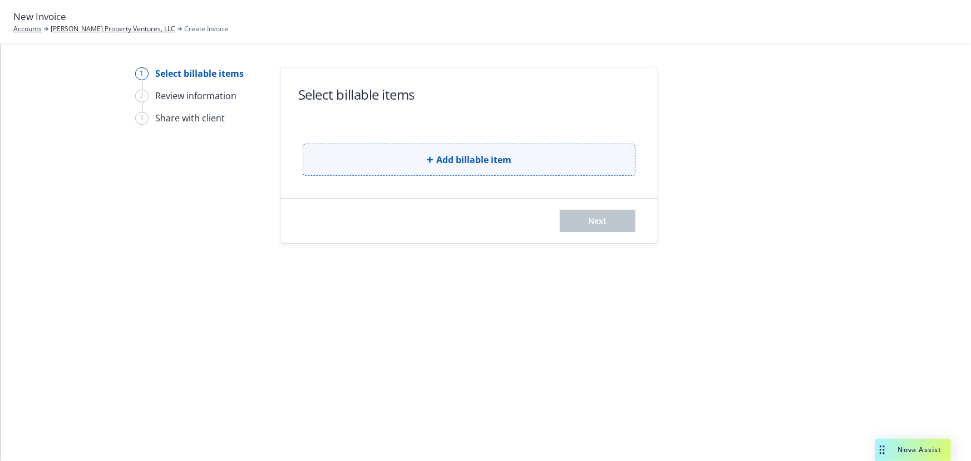
click at [406, 160] on button "Add billable item" at bounding box center [469, 160] width 333 height 32
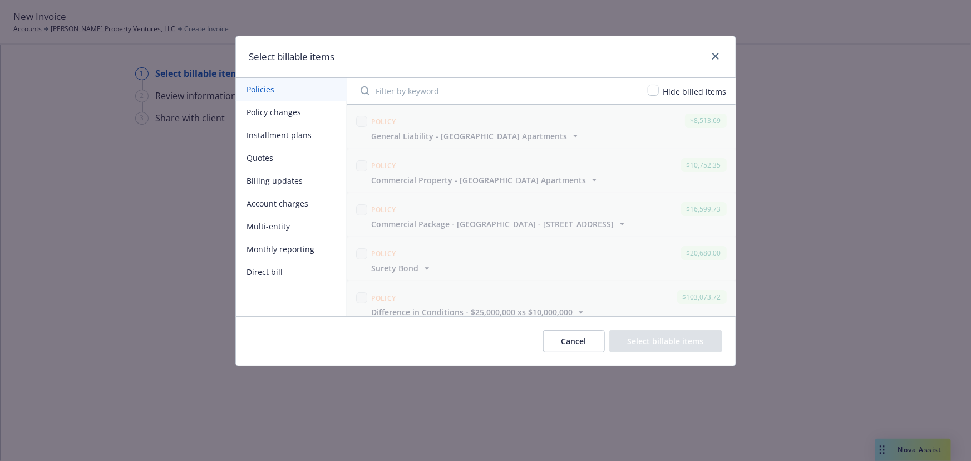
click at [265, 109] on button "Policy changes" at bounding box center [291, 112] width 111 height 23
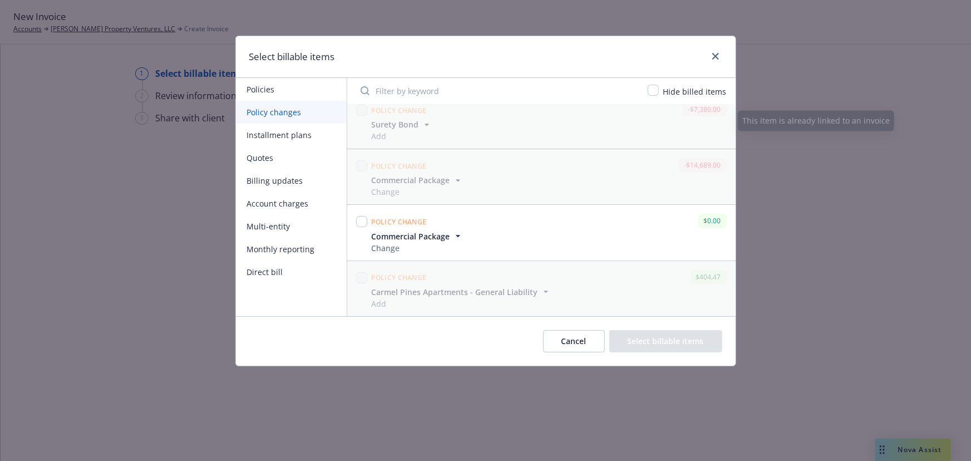
scroll to position [2304, 0]
click at [712, 56] on icon "close" at bounding box center [715, 56] width 7 height 7
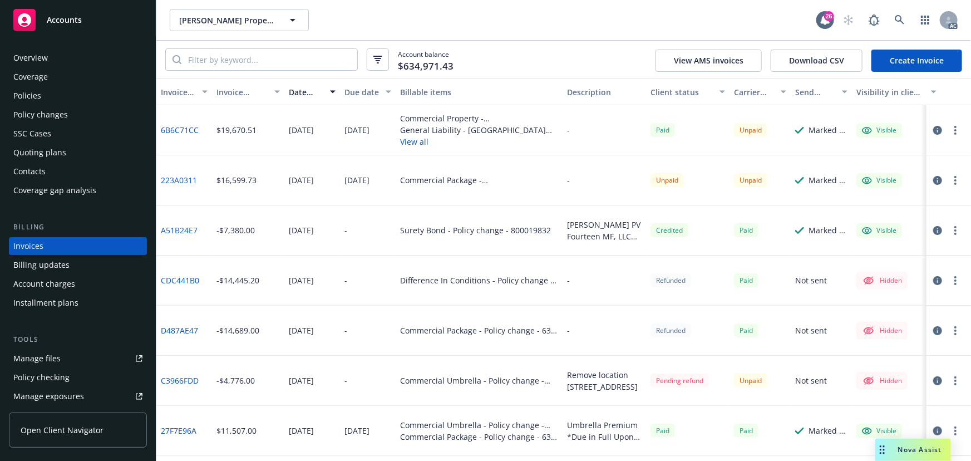
click at [420, 141] on button "View all" at bounding box center [479, 142] width 158 height 12
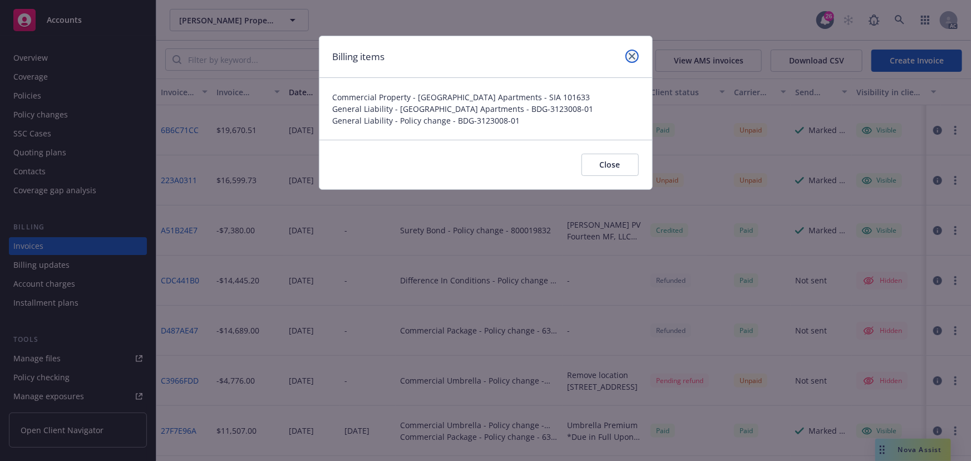
click at [629, 53] on icon "close" at bounding box center [632, 56] width 7 height 7
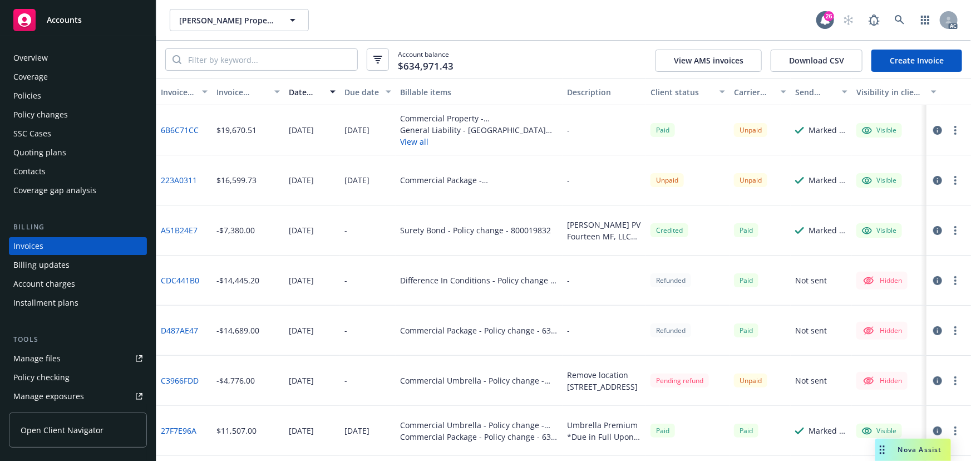
click at [933, 129] on icon "button" at bounding box center [937, 130] width 9 height 9
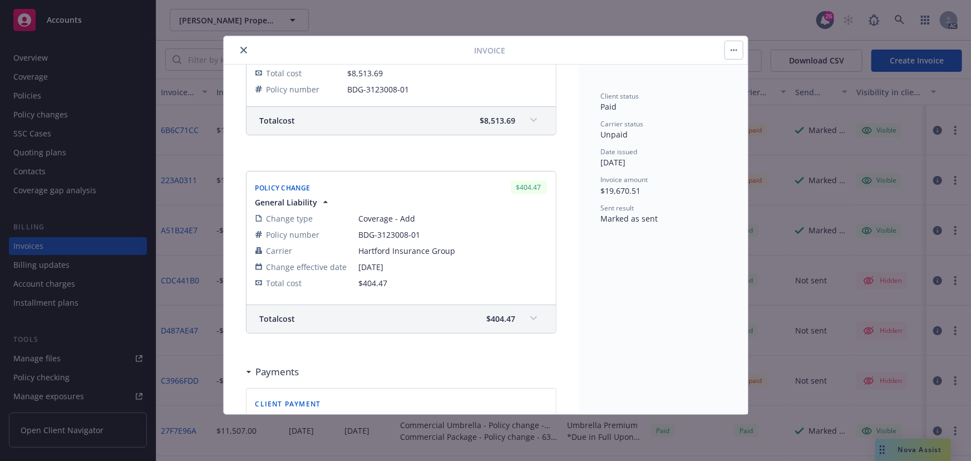
scroll to position [455, 0]
click at [530, 317] on icon at bounding box center [533, 319] width 7 height 4
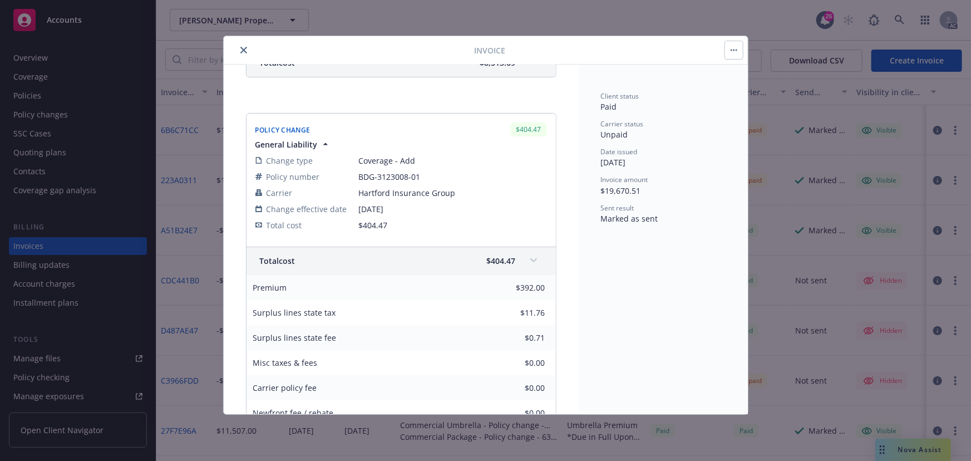
scroll to position [506, 0]
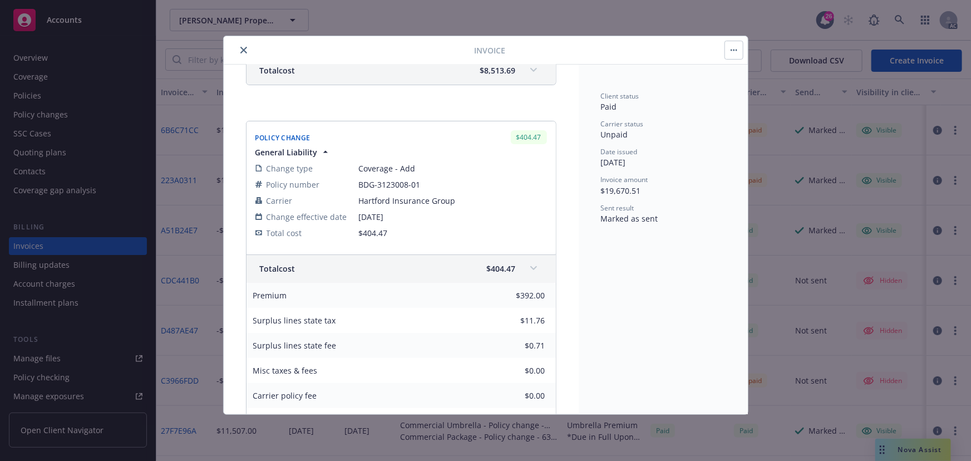
click at [530, 266] on icon at bounding box center [533, 268] width 7 height 4
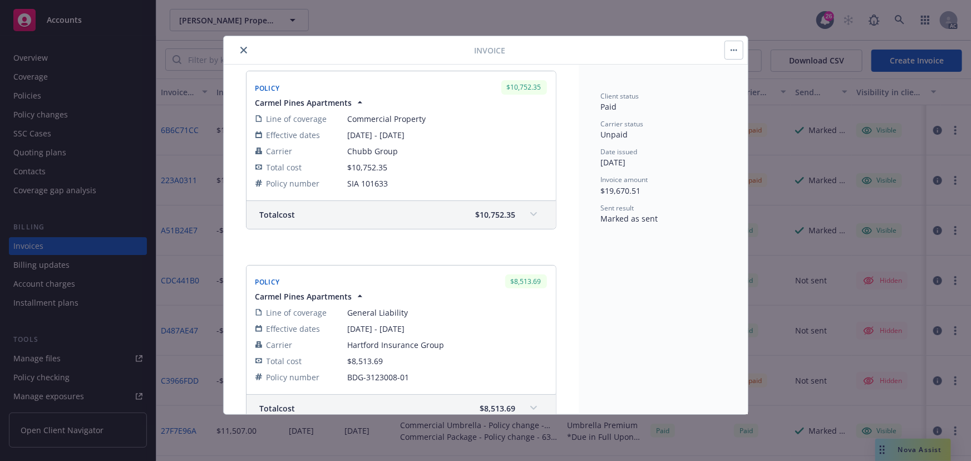
scroll to position [0, 0]
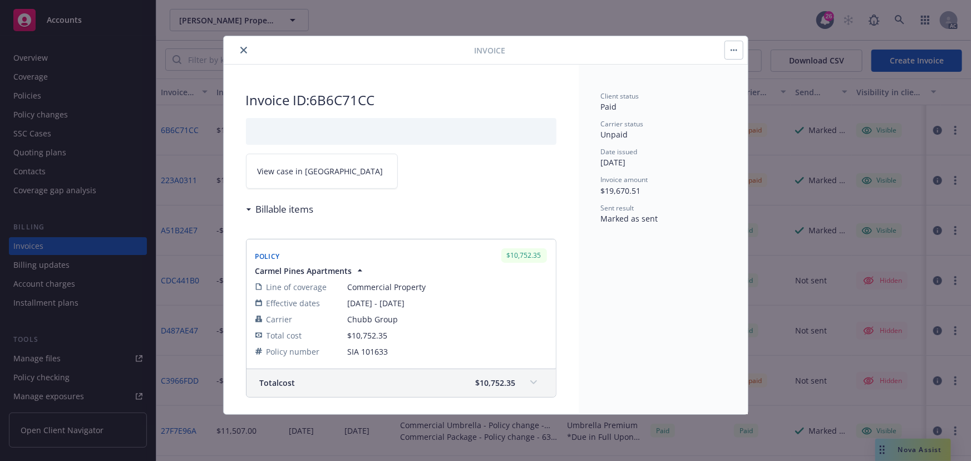
click at [314, 171] on span "View case in [GEOGRAPHIC_DATA]" at bounding box center [321, 171] width 126 height 12
